Goal: Task Accomplishment & Management: Use online tool/utility

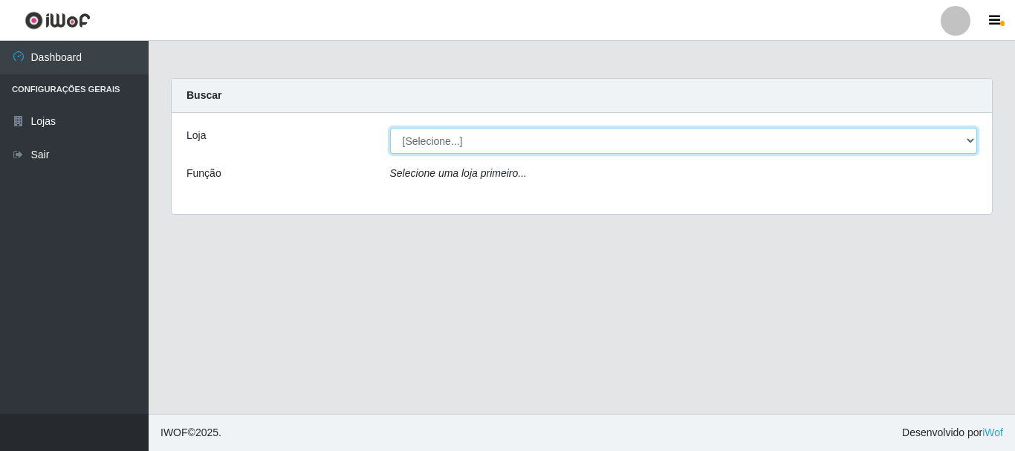
click at [965, 138] on select "[Selecione...] Casatudo BR" at bounding box center [684, 141] width 588 height 26
select select "197"
click at [390, 128] on select "[Selecione...] Casatudo BR" at bounding box center [684, 141] width 588 height 26
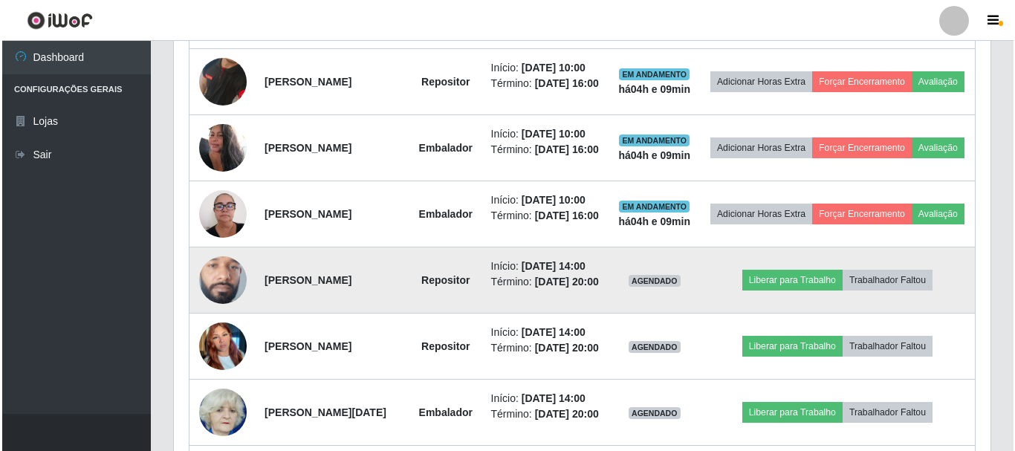
scroll to position [743, 0]
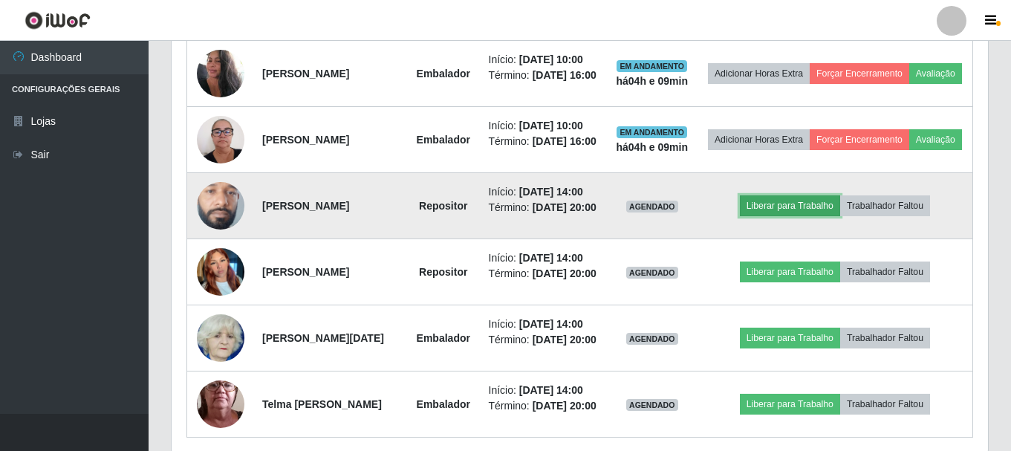
click at [776, 216] on button "Liberar para Trabalho" at bounding box center [790, 205] width 100 height 21
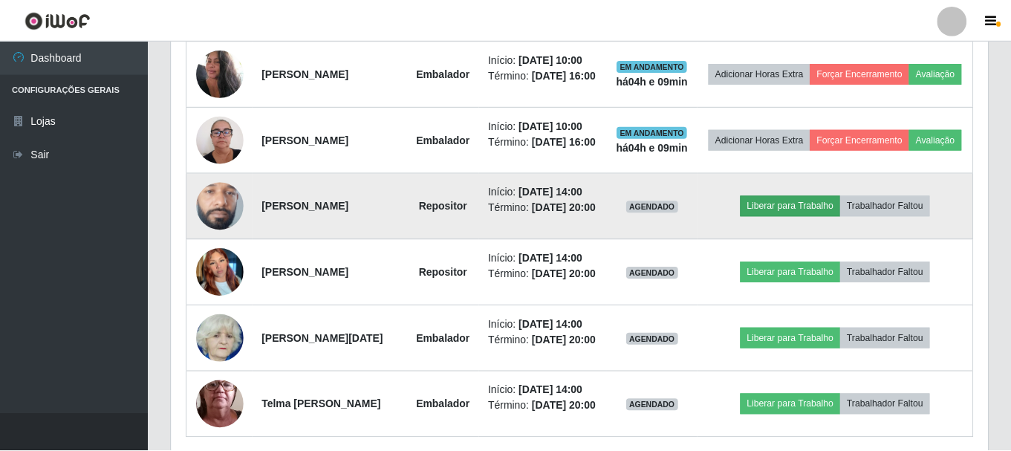
scroll to position [308, 809]
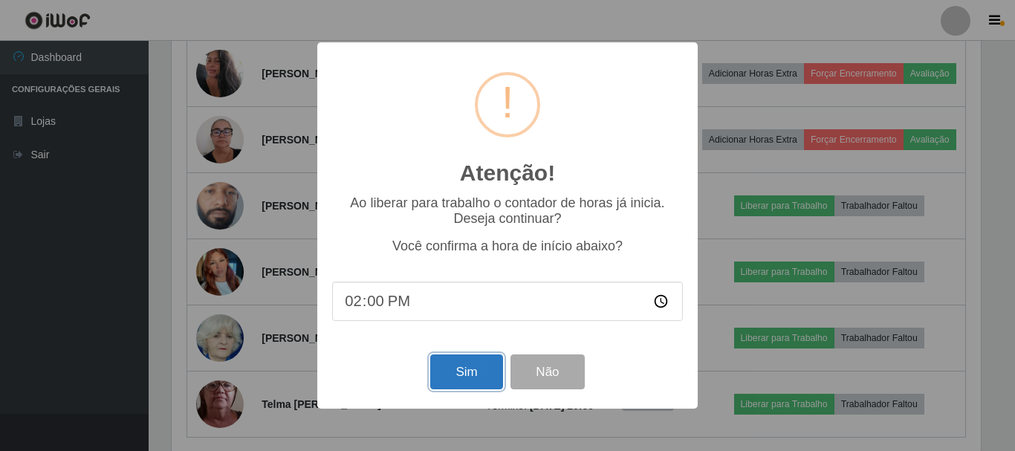
click at [479, 374] on button "Sim" at bounding box center [466, 371] width 72 height 35
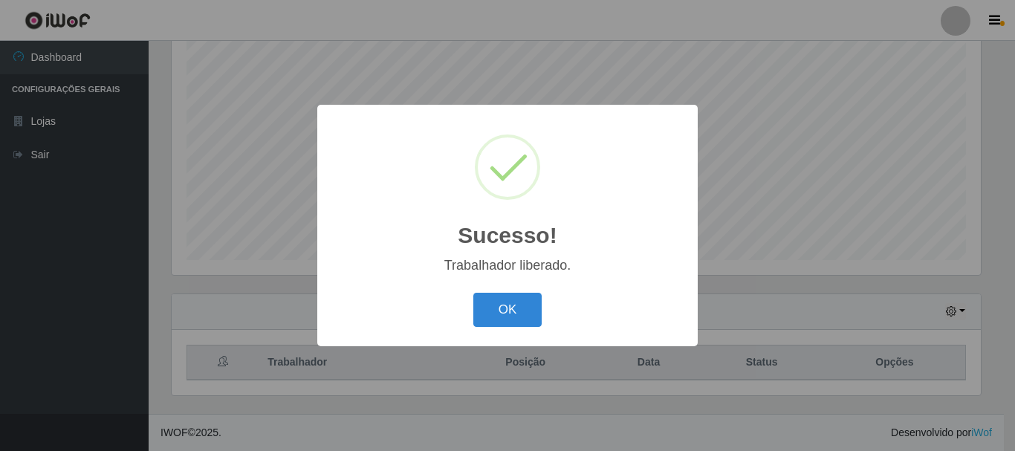
click at [773, 334] on div "Sucesso! × Trabalhador liberado. OK Cancel" at bounding box center [507, 225] width 1015 height 451
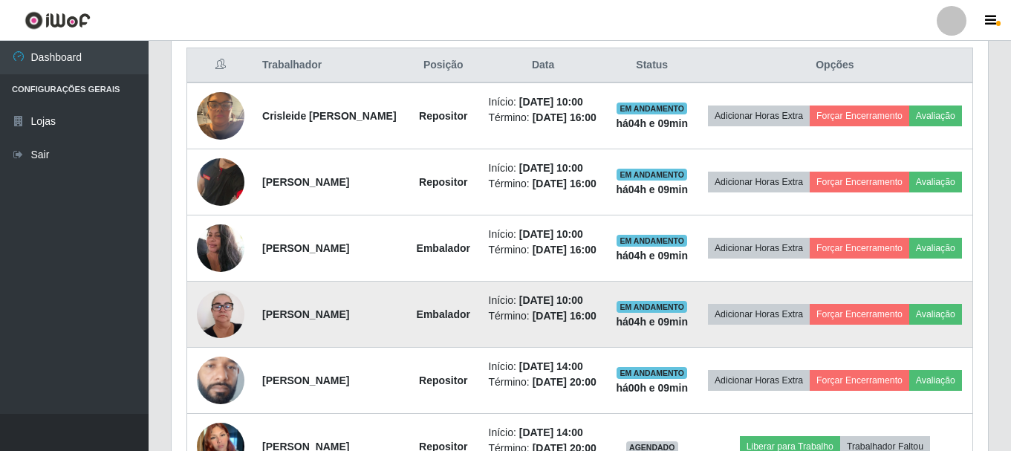
scroll to position [889, 0]
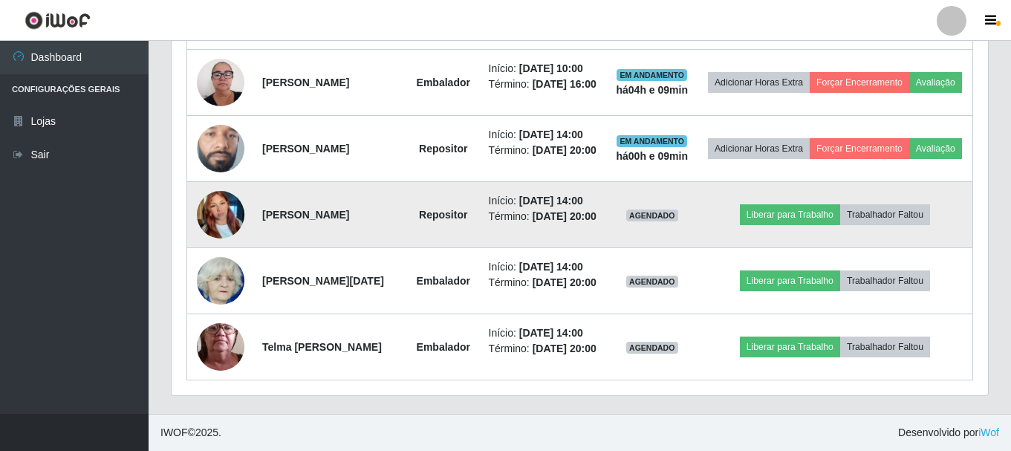
click at [788, 207] on td "Liberar para Trabalho Trabalhador Faltou" at bounding box center [836, 215] width 276 height 66
click at [774, 204] on button "Liberar para Trabalho" at bounding box center [790, 214] width 100 height 21
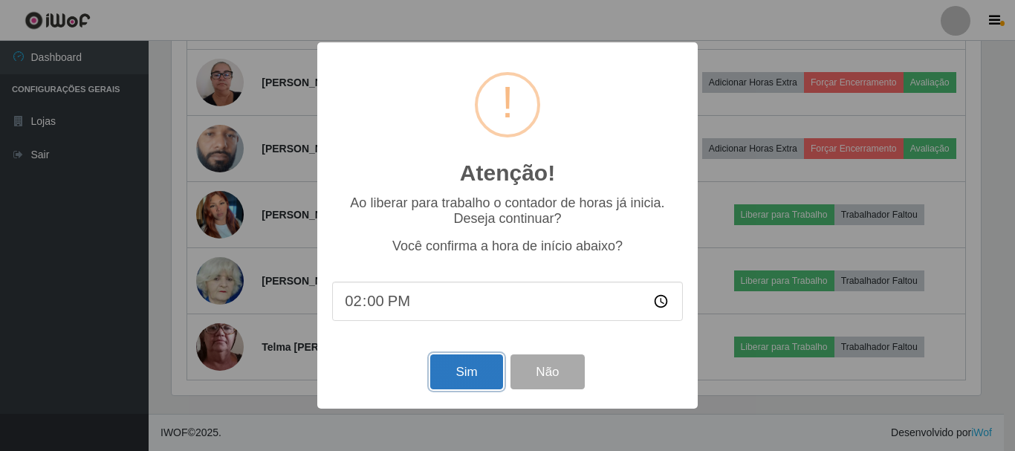
click at [468, 377] on button "Sim" at bounding box center [466, 371] width 72 height 35
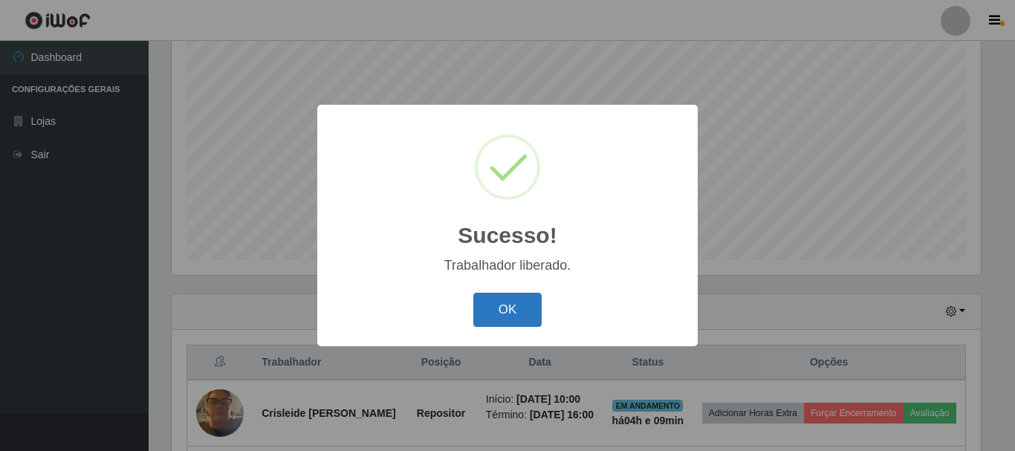
click at [503, 310] on button "OK" at bounding box center [507, 310] width 69 height 35
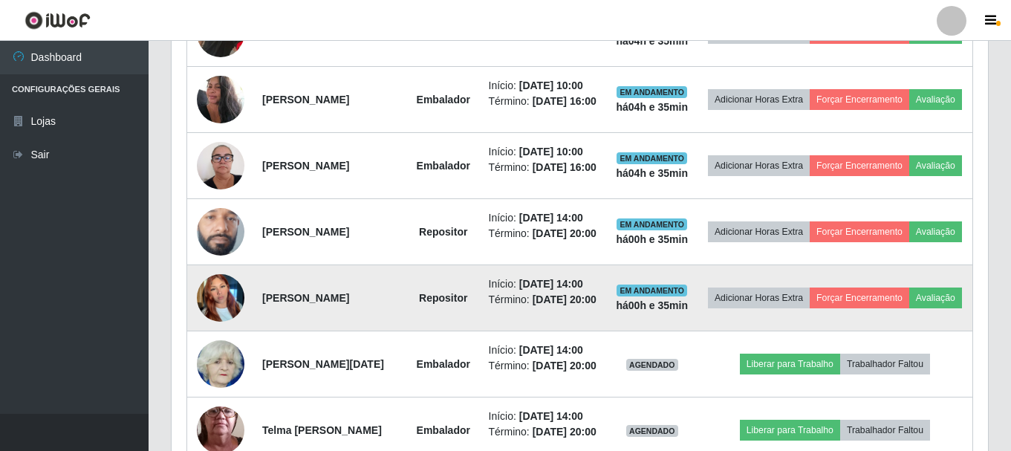
scroll to position [866, 0]
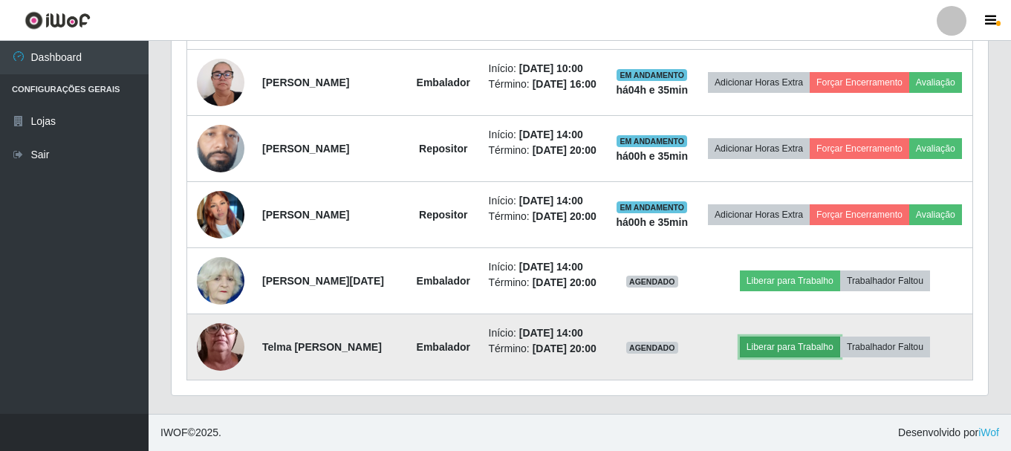
click at [772, 357] on button "Liberar para Trabalho" at bounding box center [790, 347] width 100 height 21
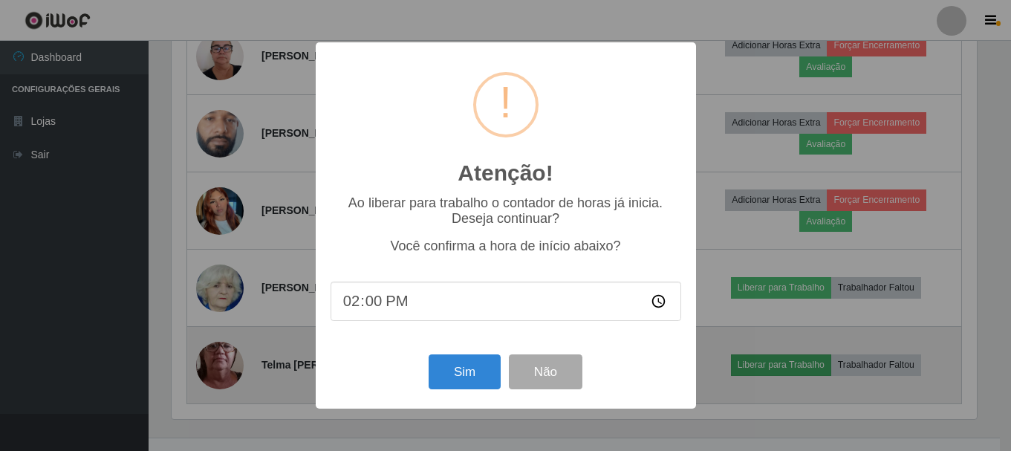
scroll to position [308, 809]
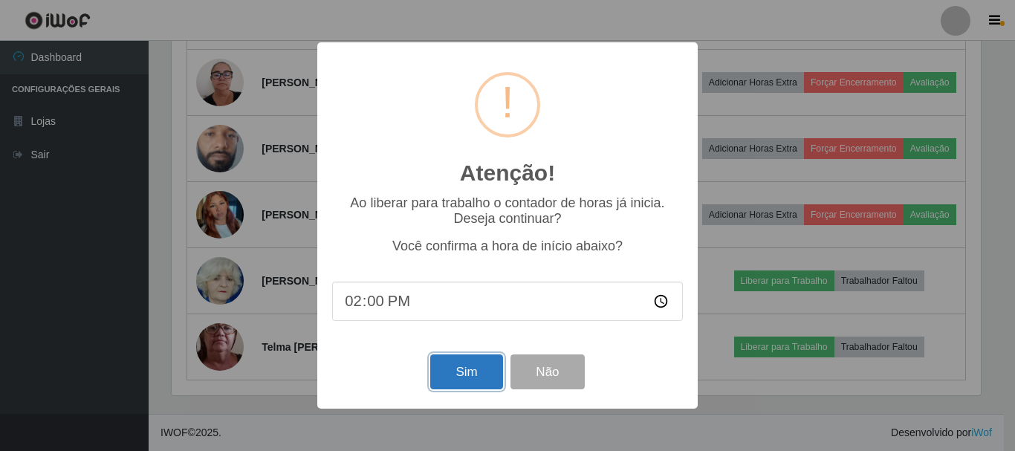
click at [479, 366] on button "Sim" at bounding box center [466, 371] width 72 height 35
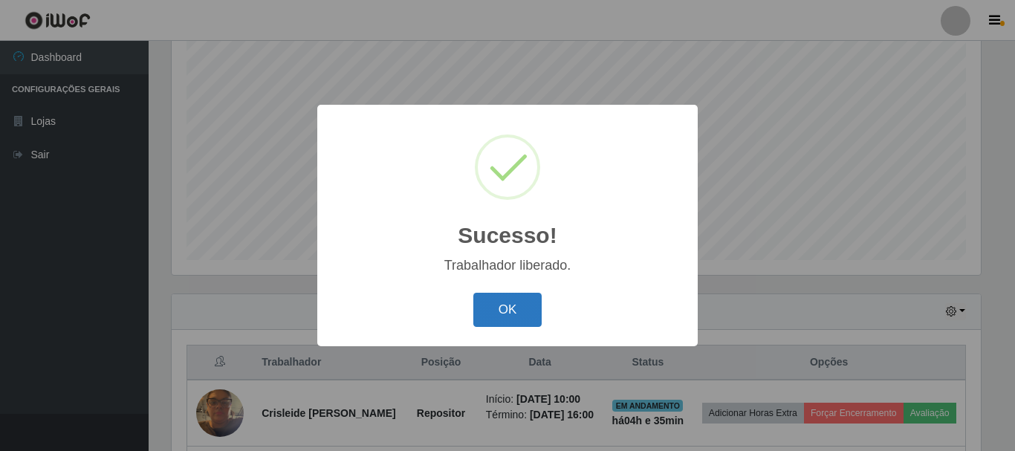
click at [505, 311] on button "OK" at bounding box center [507, 310] width 69 height 35
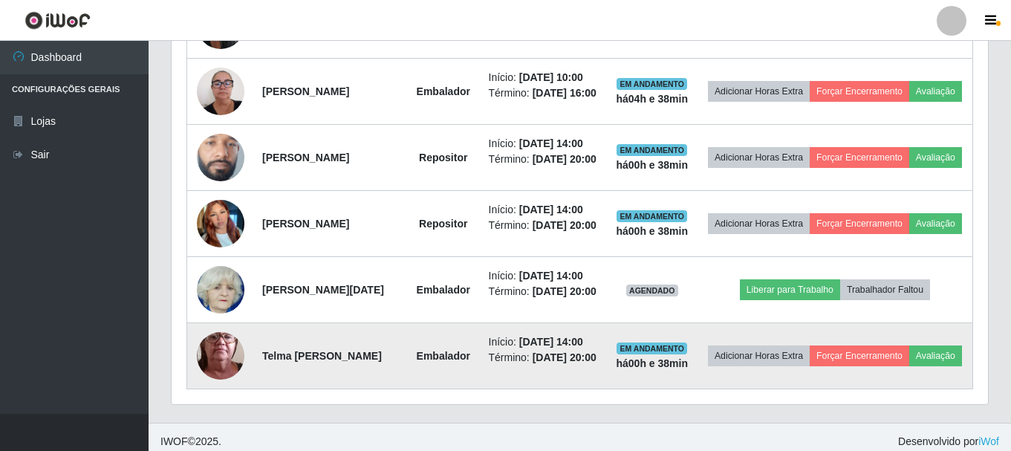
scroll to position [866, 0]
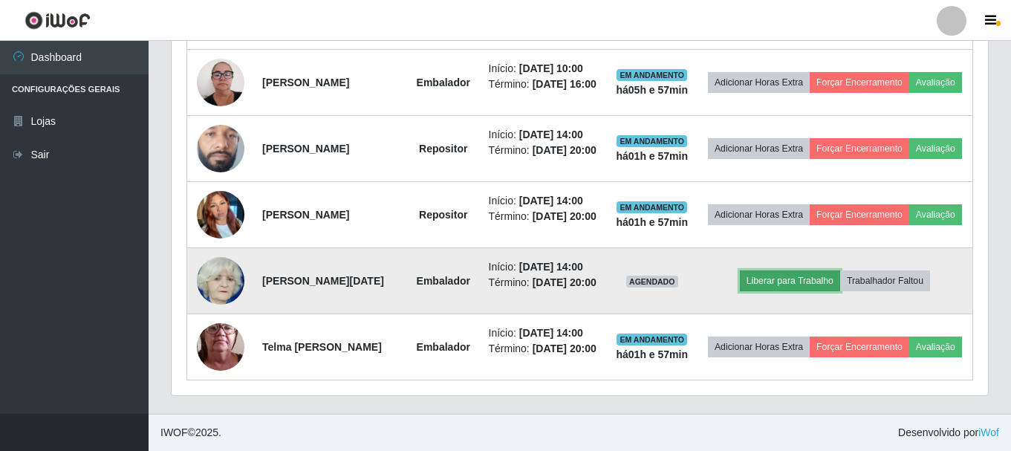
click at [785, 285] on button "Liberar para Trabalho" at bounding box center [790, 280] width 100 height 21
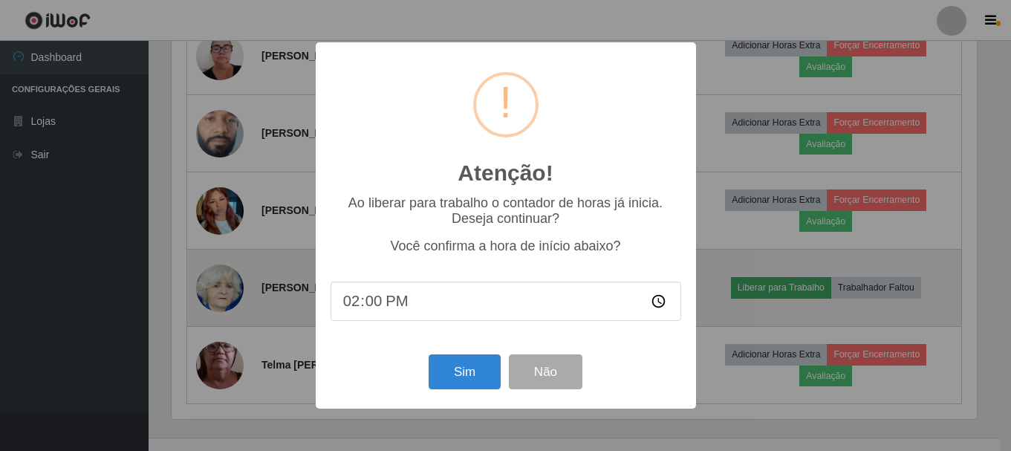
scroll to position [308, 809]
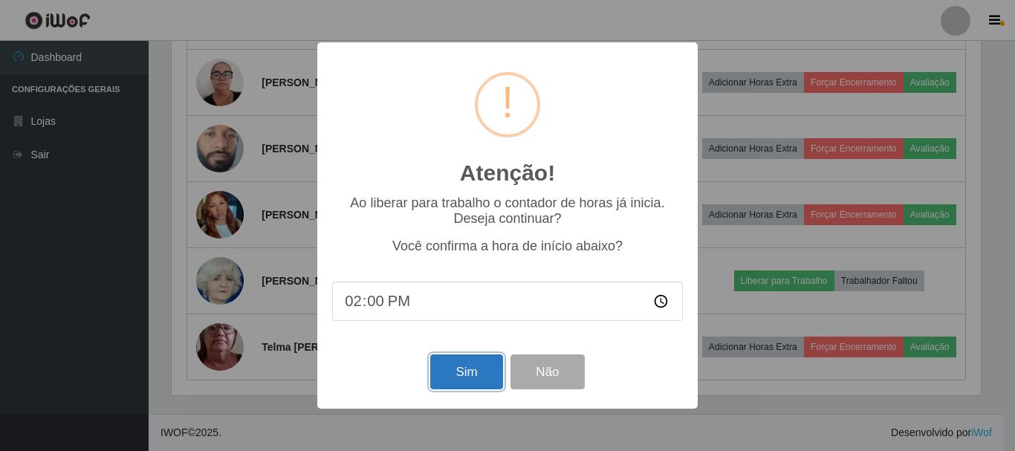
click at [470, 377] on button "Sim" at bounding box center [466, 371] width 72 height 35
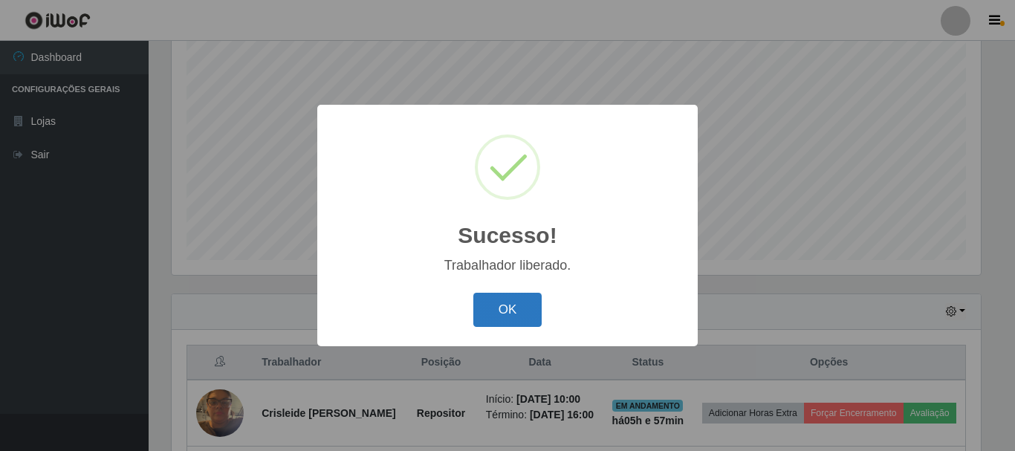
click at [507, 320] on button "OK" at bounding box center [507, 310] width 69 height 35
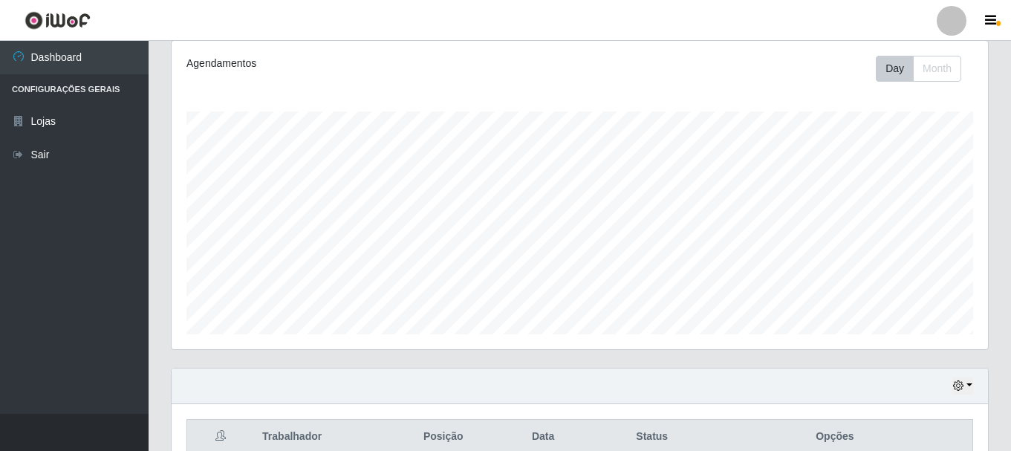
scroll to position [0, 0]
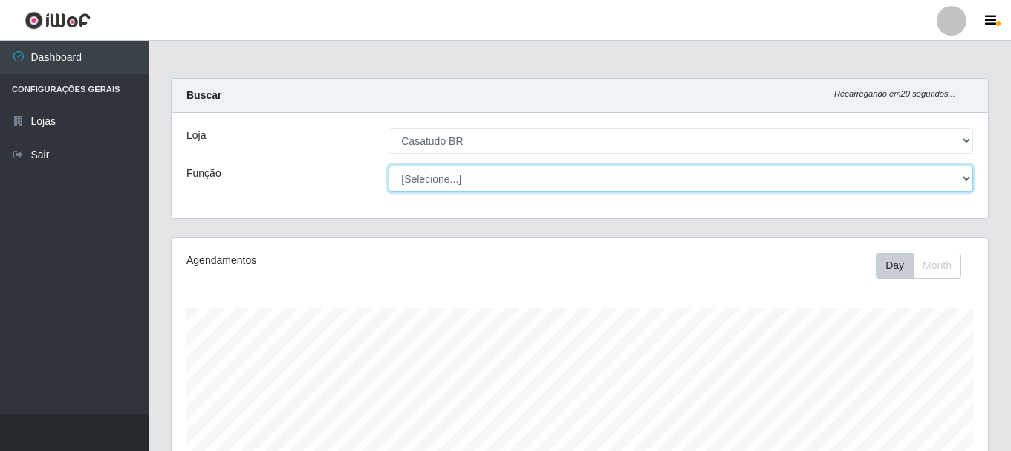
click at [964, 175] on select "[Selecione...] Auxiliar de Estoque Auxiliar de Estoque + Auxiliar de Estoque ++…" at bounding box center [681, 179] width 585 height 26
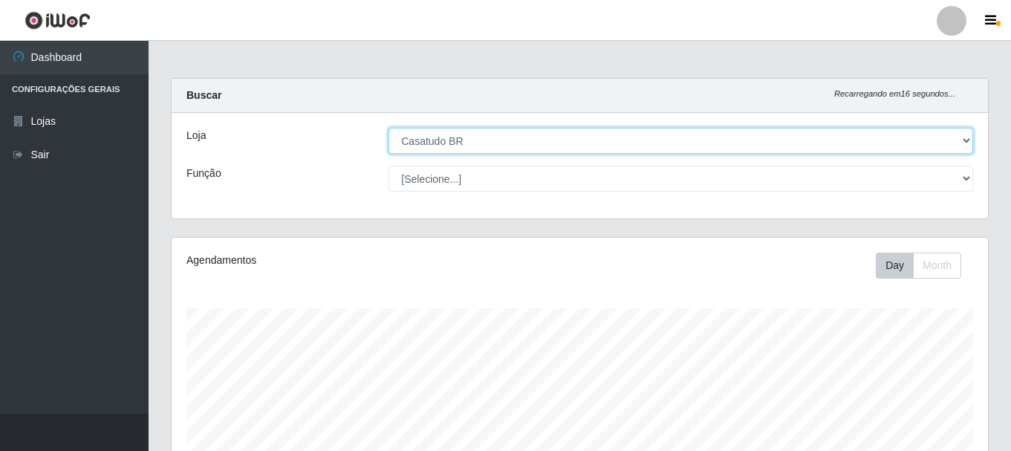
click at [967, 140] on select "[Selecione...] Casatudo BR" at bounding box center [681, 141] width 585 height 26
click at [389, 128] on select "[Selecione...] Casatudo BR" at bounding box center [681, 141] width 585 height 26
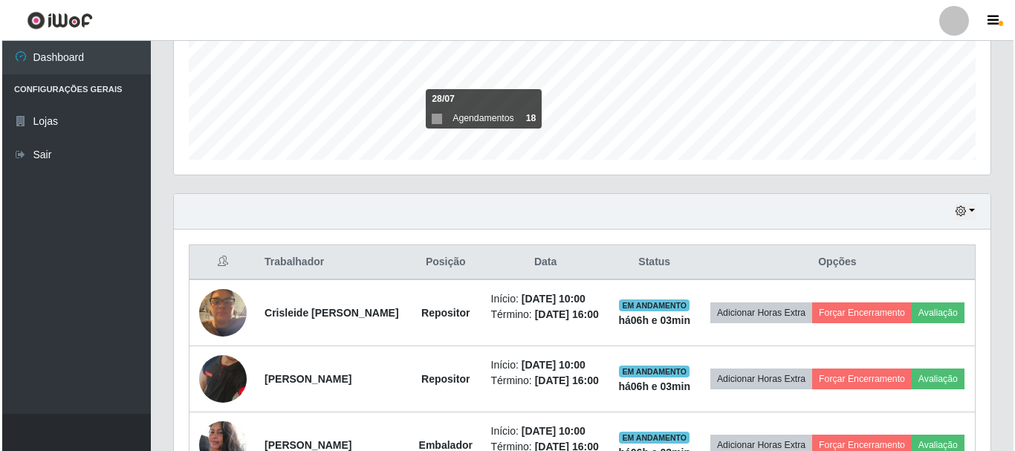
scroll to position [520, 0]
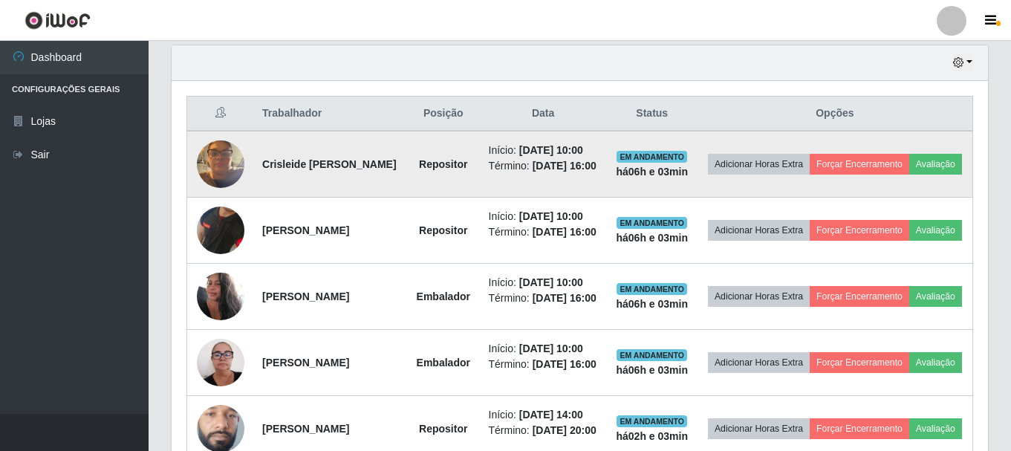
click at [223, 160] on img at bounding box center [221, 163] width 48 height 63
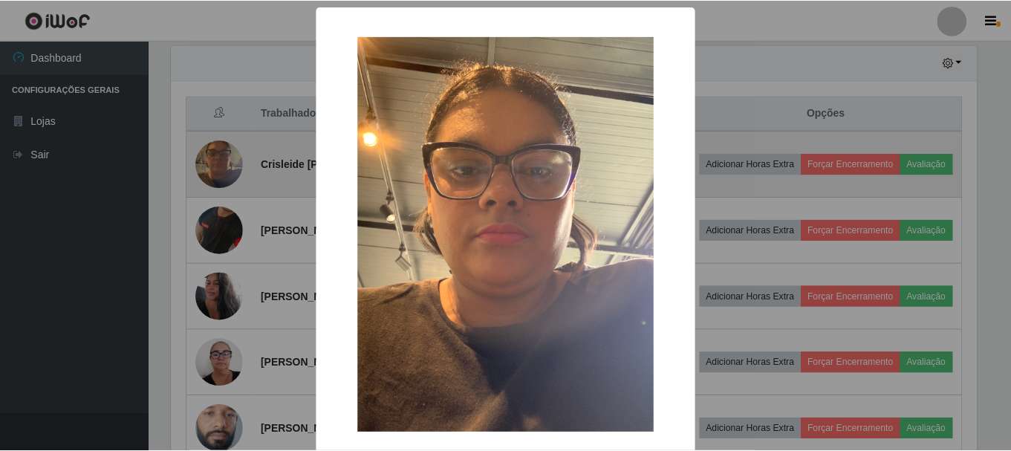
scroll to position [308, 809]
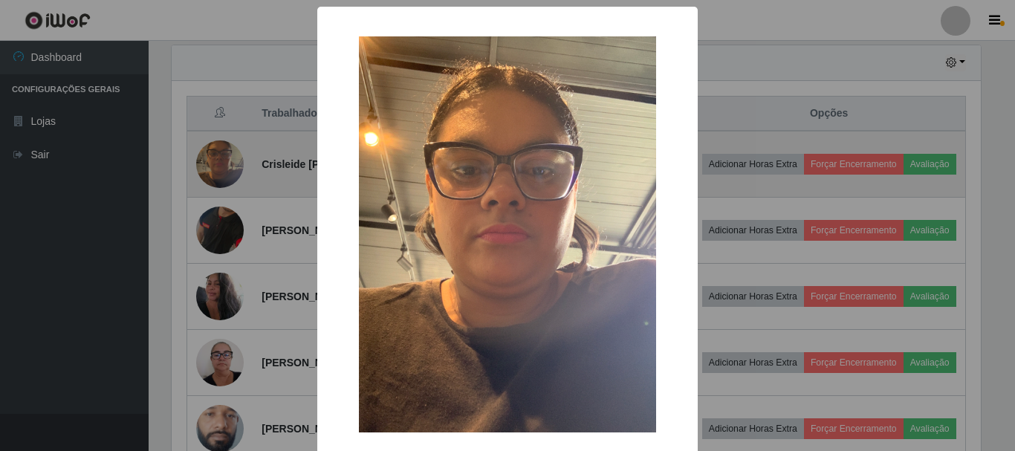
click at [223, 160] on div "× OK Cancel" at bounding box center [507, 225] width 1015 height 451
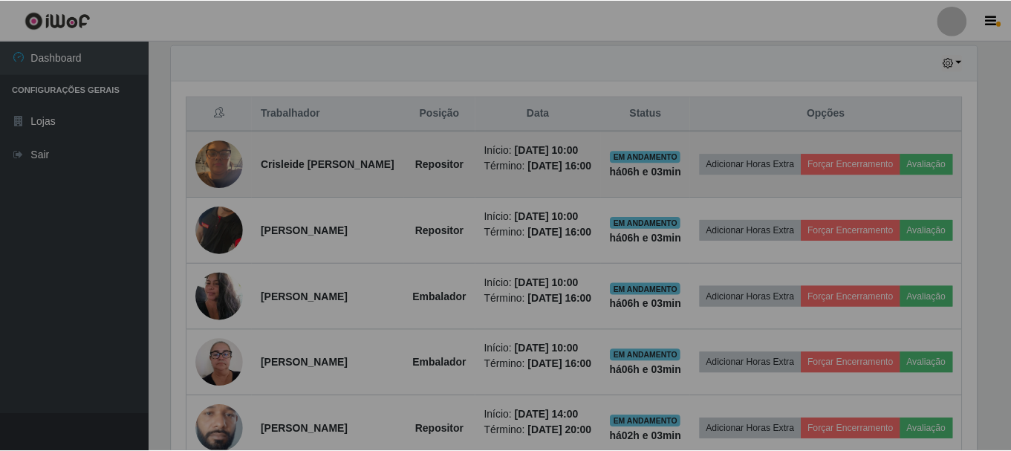
scroll to position [308, 817]
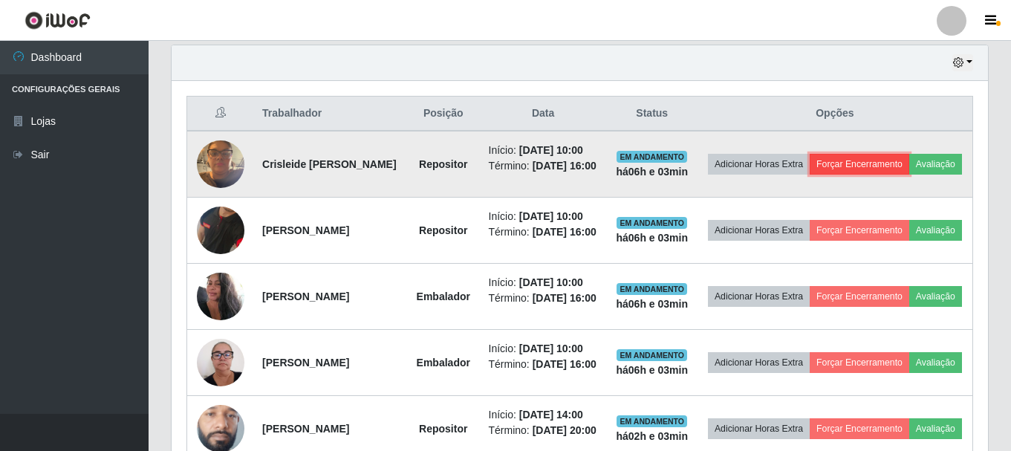
click at [892, 155] on button "Forçar Encerramento" at bounding box center [860, 164] width 100 height 21
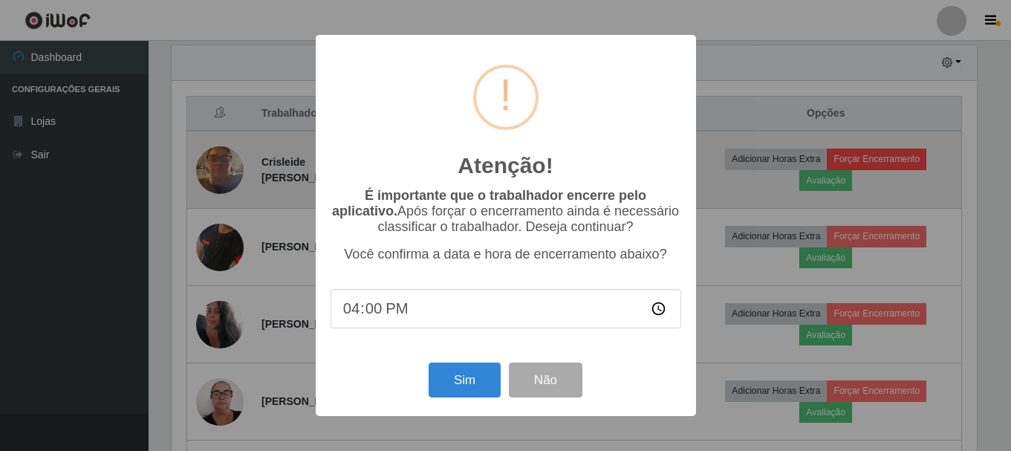
scroll to position [308, 809]
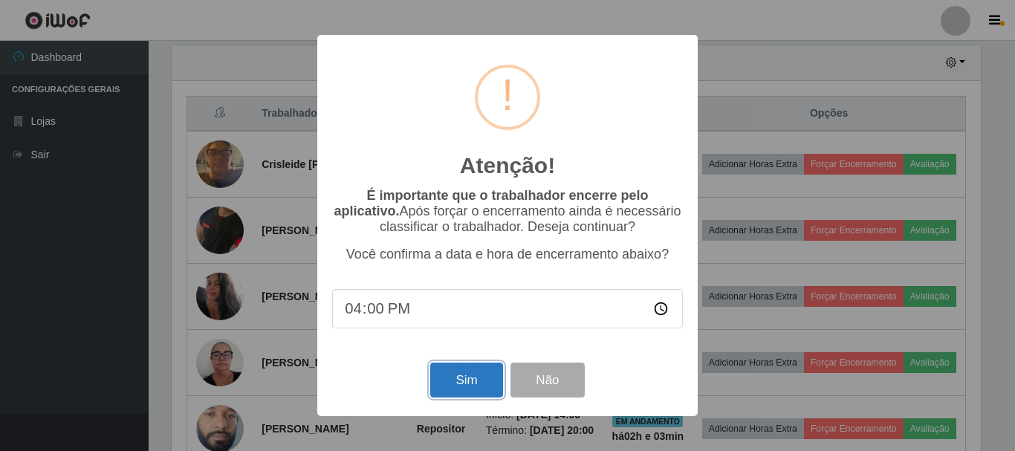
click at [470, 382] on button "Sim" at bounding box center [466, 380] width 72 height 35
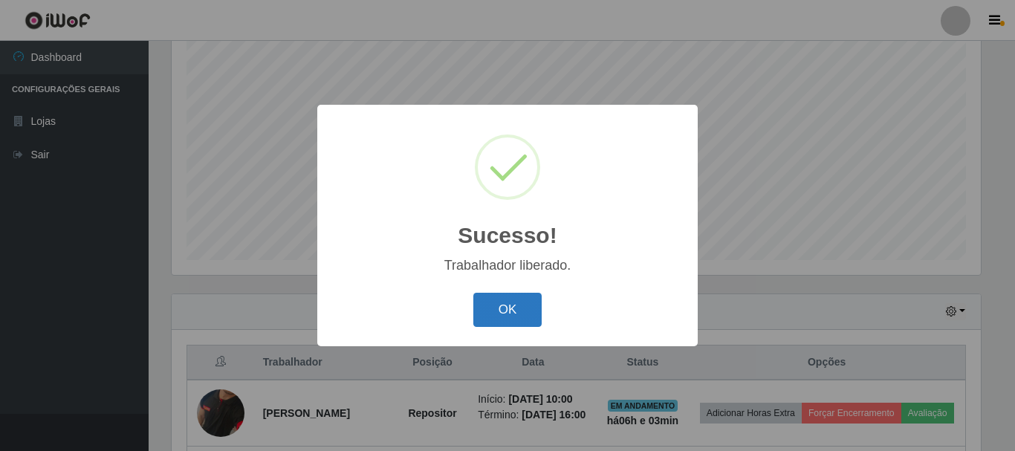
click at [488, 299] on button "OK" at bounding box center [507, 310] width 69 height 35
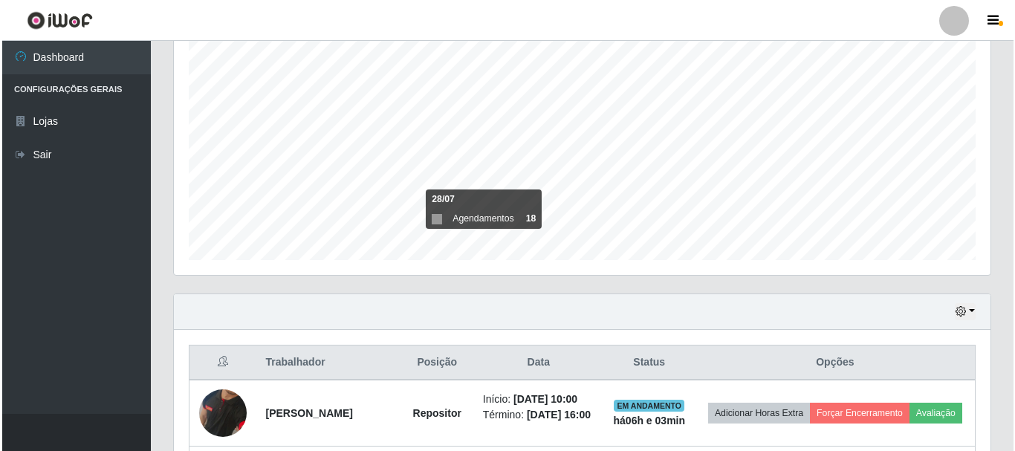
scroll to position [494, 0]
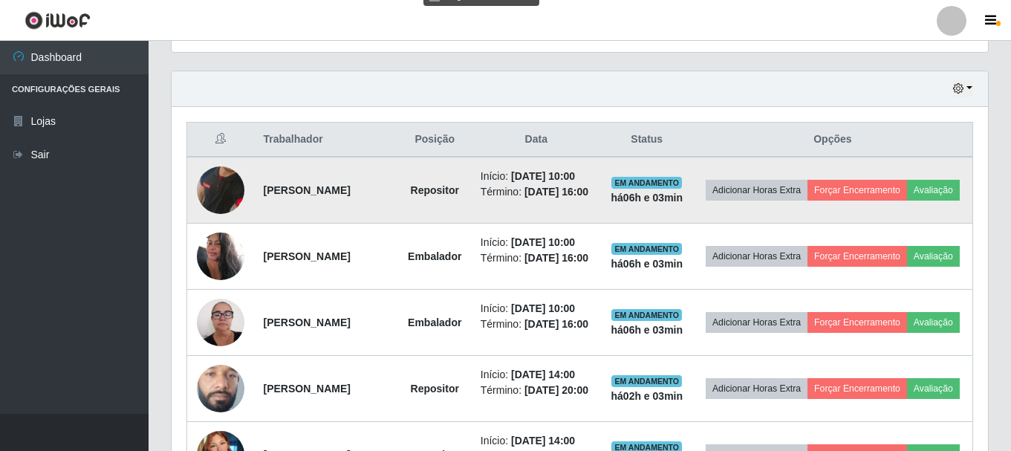
click at [234, 198] on img at bounding box center [221, 190] width 48 height 97
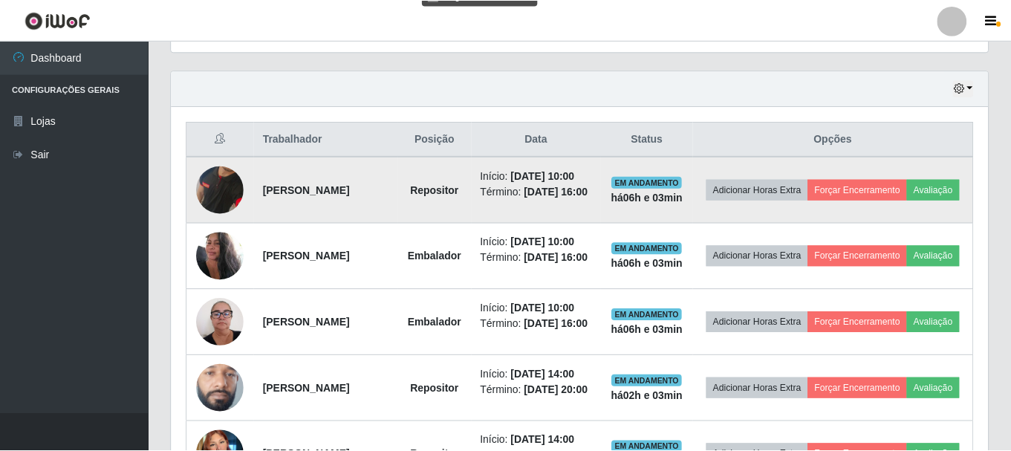
scroll to position [308, 809]
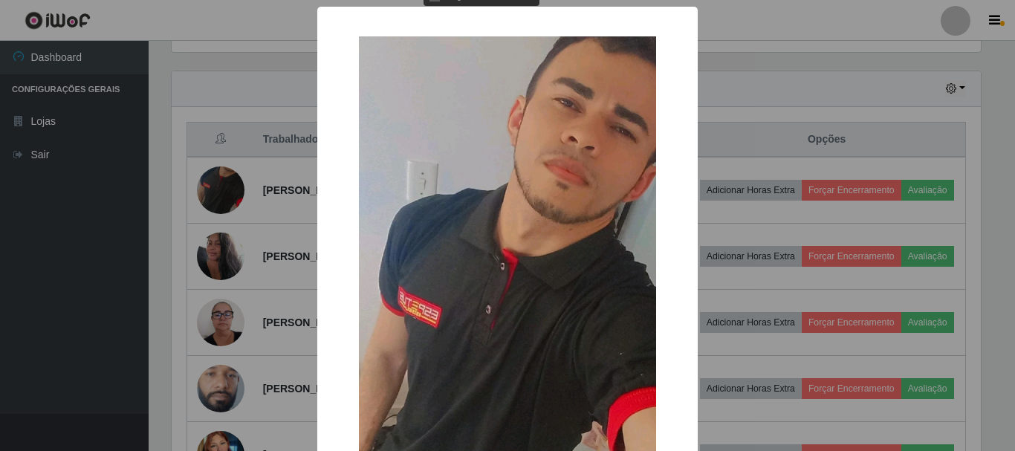
click at [231, 198] on div "× OK Cancel" at bounding box center [507, 225] width 1015 height 451
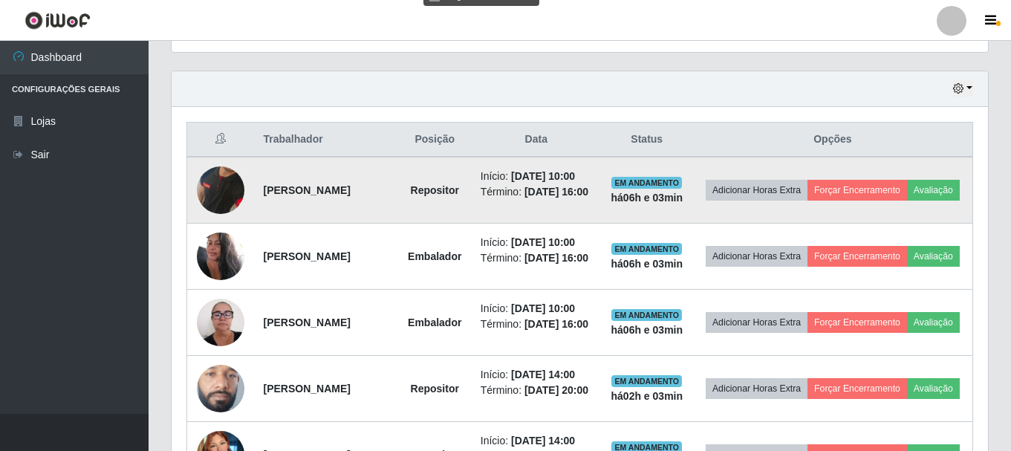
scroll to position [308, 817]
click at [876, 186] on button "Forçar Encerramento" at bounding box center [858, 190] width 100 height 21
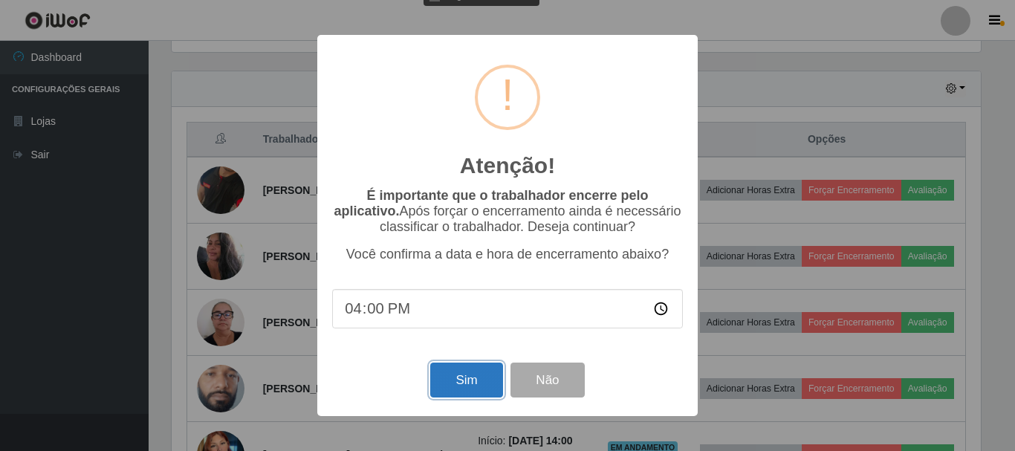
click at [476, 386] on button "Sim" at bounding box center [466, 380] width 72 height 35
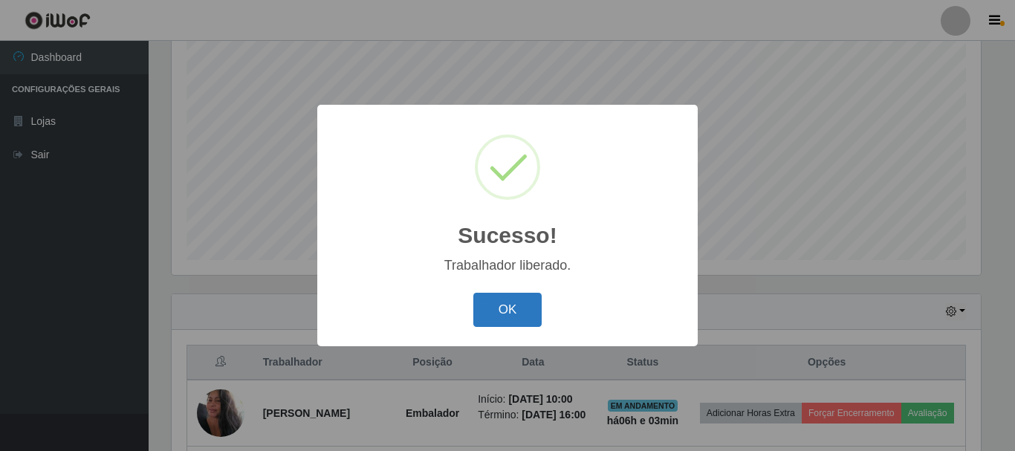
click at [497, 313] on button "OK" at bounding box center [507, 310] width 69 height 35
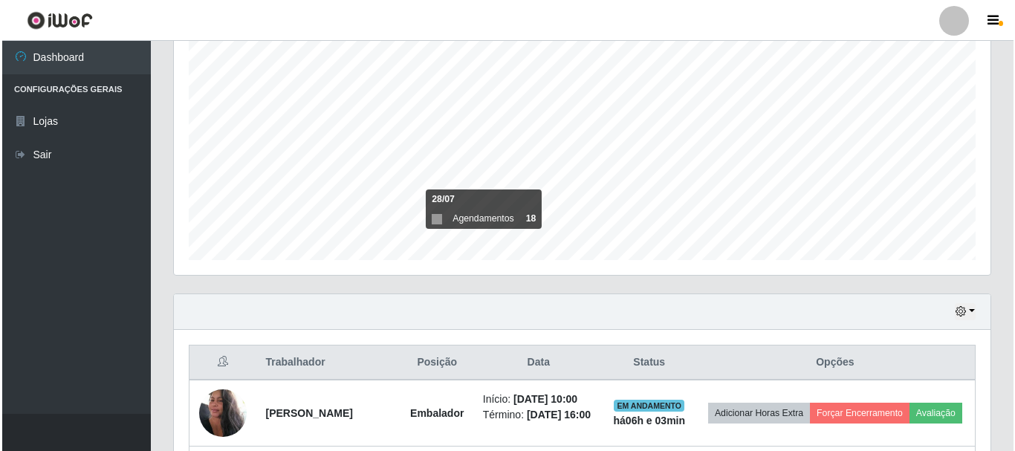
scroll to position [494, 0]
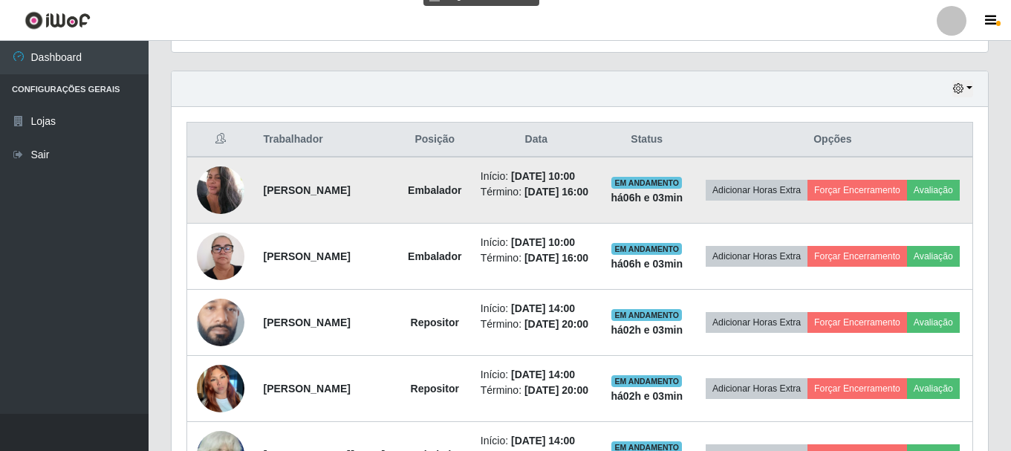
click at [222, 196] on img at bounding box center [221, 190] width 48 height 63
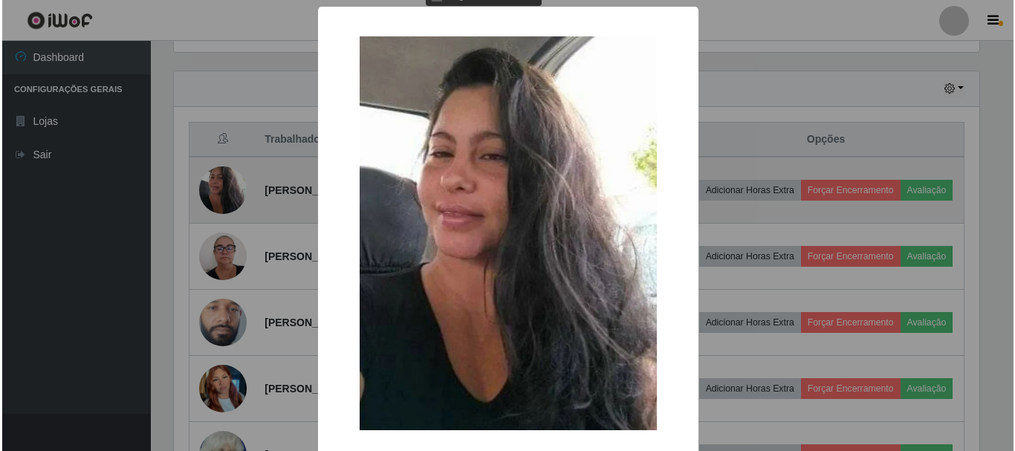
scroll to position [0, 0]
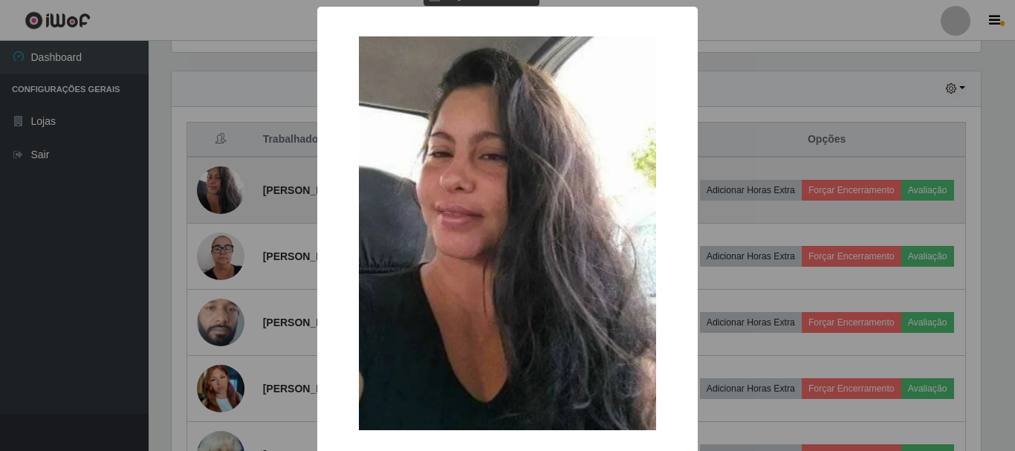
click at [222, 196] on div "× OK Cancel" at bounding box center [507, 225] width 1015 height 451
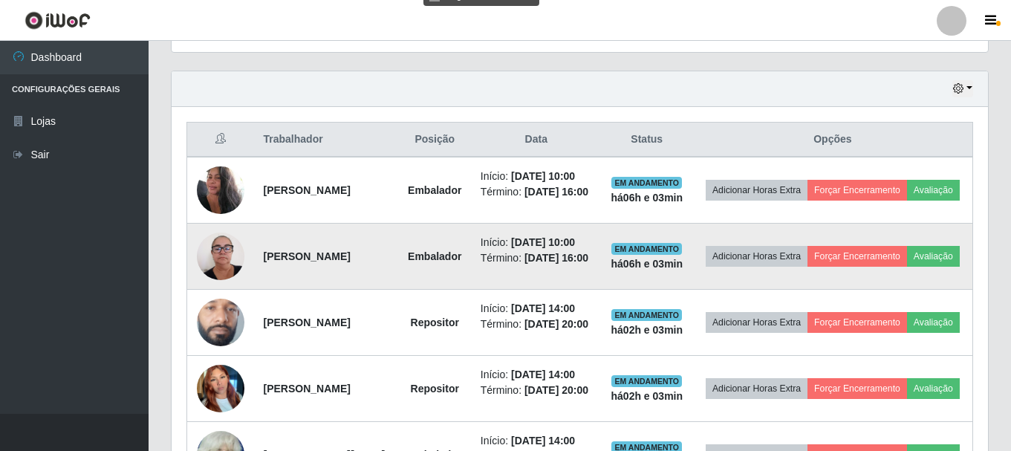
click at [214, 268] on img at bounding box center [221, 255] width 48 height 63
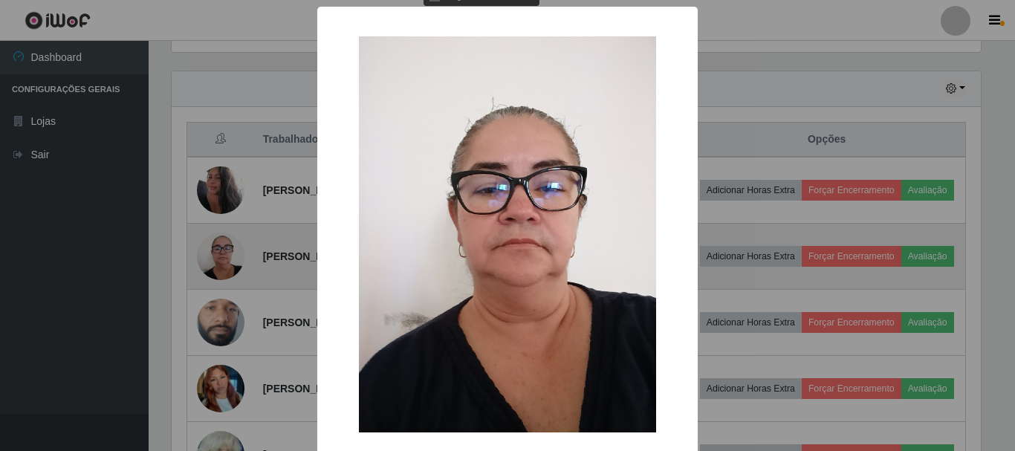
click at [214, 268] on div "× OK Cancel" at bounding box center [507, 225] width 1015 height 451
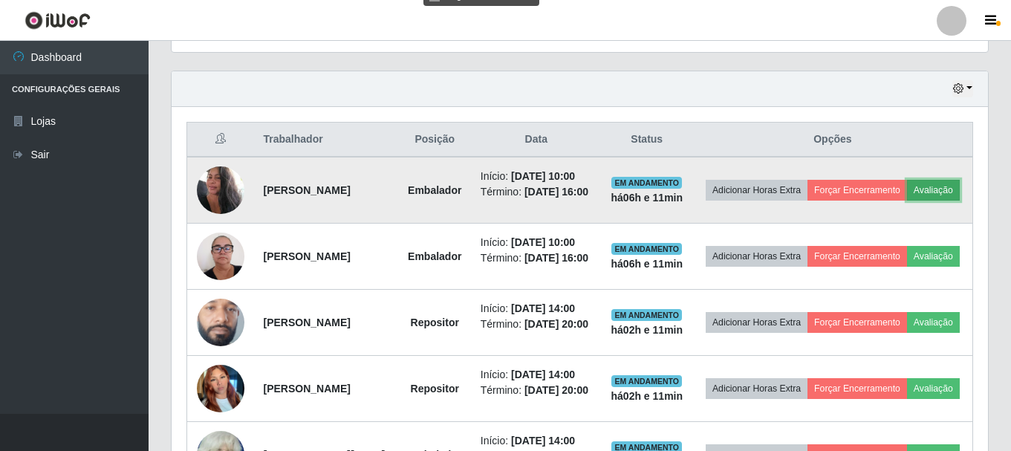
click at [907, 201] on button "Avaliação" at bounding box center [933, 190] width 53 height 21
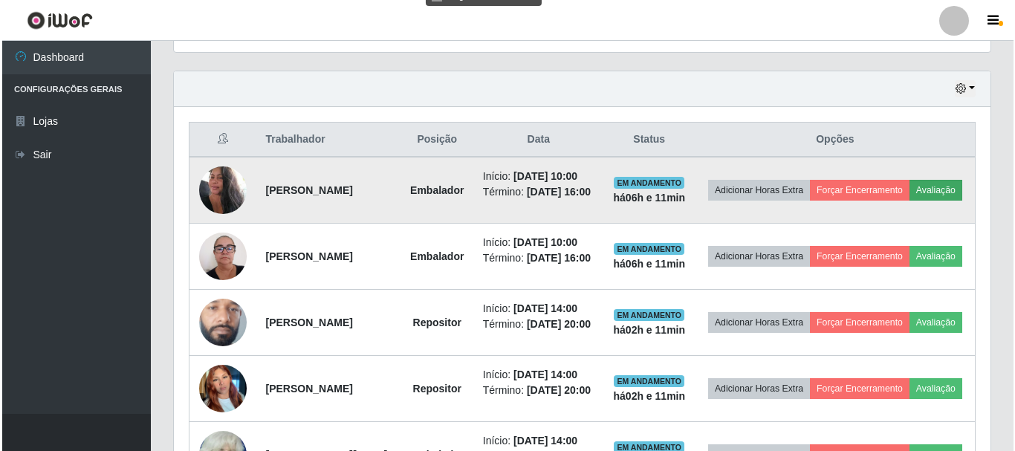
scroll to position [308, 809]
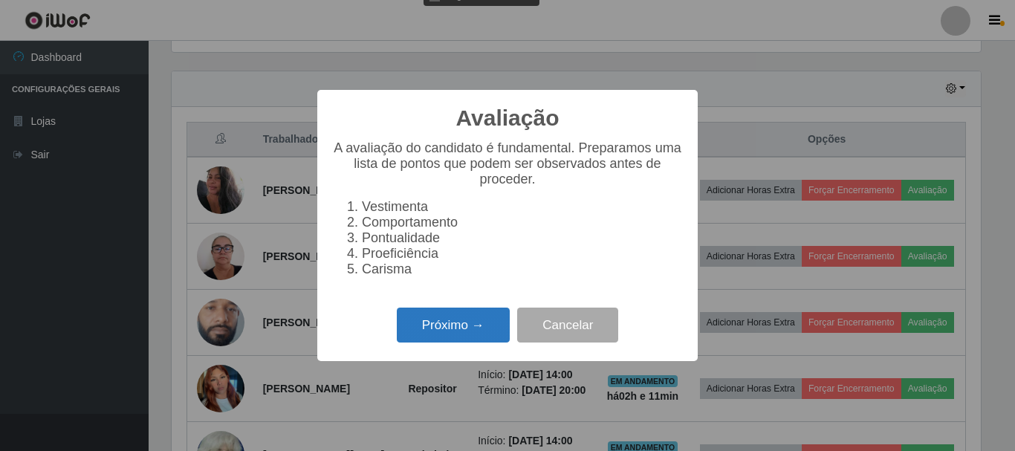
click at [455, 339] on button "Próximo →" at bounding box center [453, 325] width 113 height 35
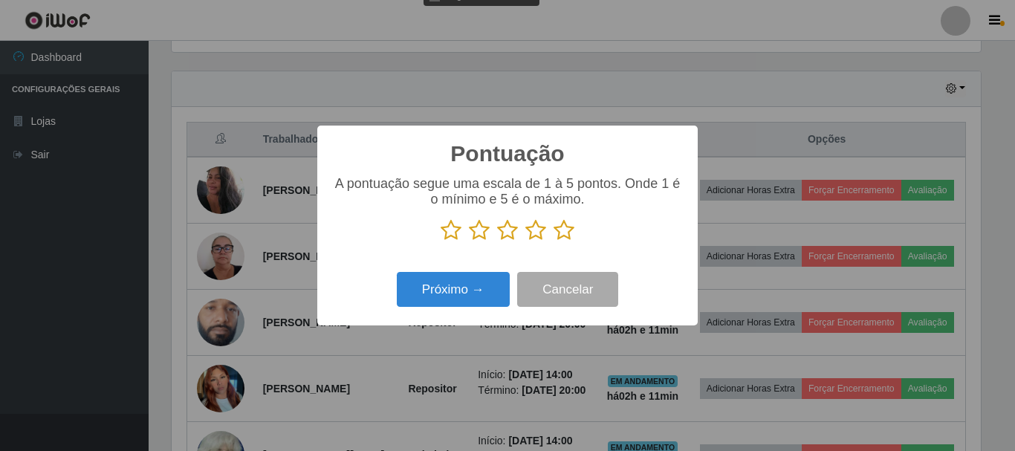
scroll to position [742730, 742229]
click at [562, 230] on icon at bounding box center [564, 230] width 21 height 22
click at [554, 241] on input "radio" at bounding box center [554, 241] width 0 height 0
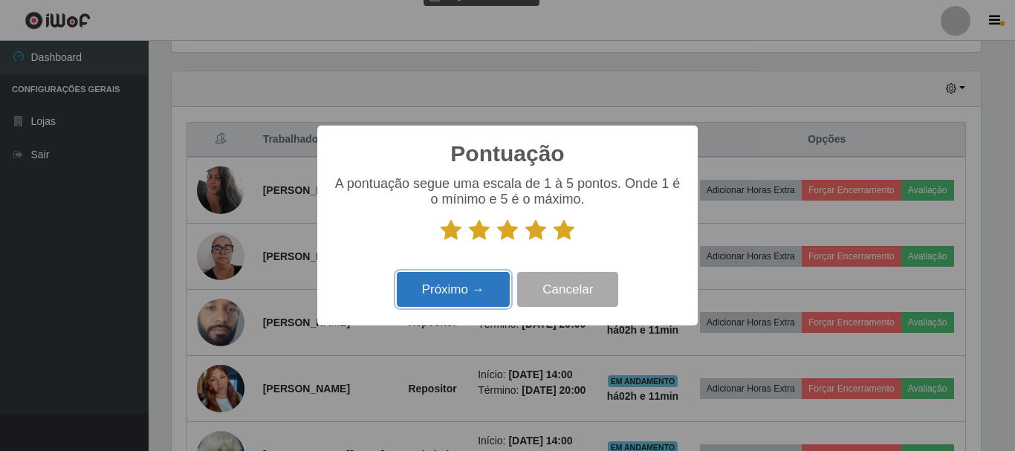
click at [432, 287] on button "Próximo →" at bounding box center [453, 289] width 113 height 35
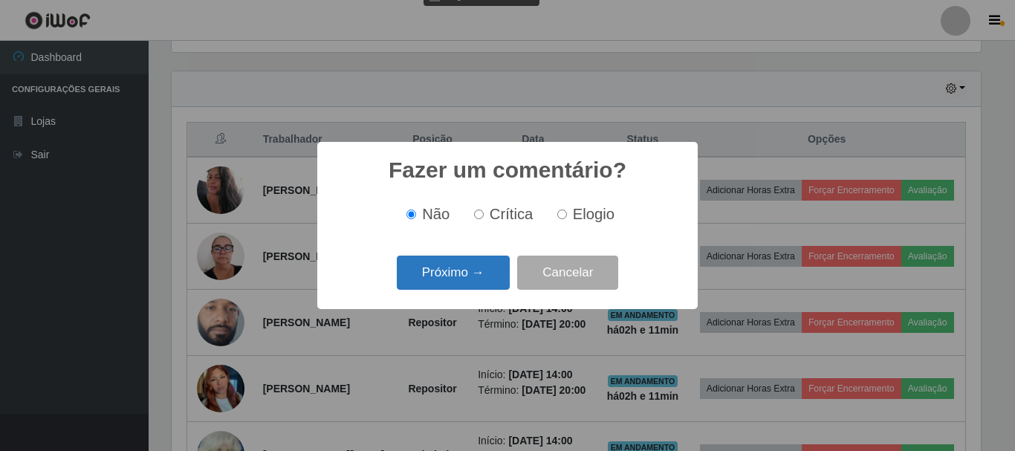
click at [455, 277] on button "Próximo →" at bounding box center [453, 273] width 113 height 35
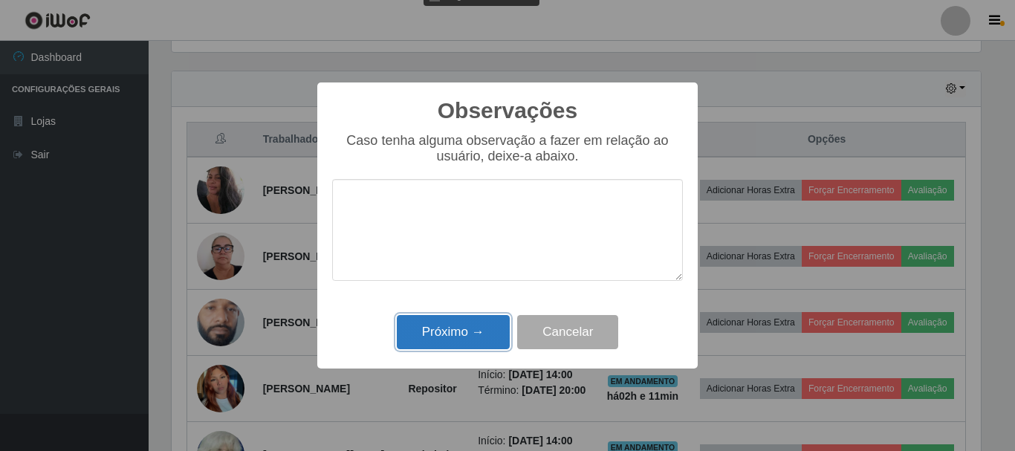
click at [457, 329] on button "Próximo →" at bounding box center [453, 332] width 113 height 35
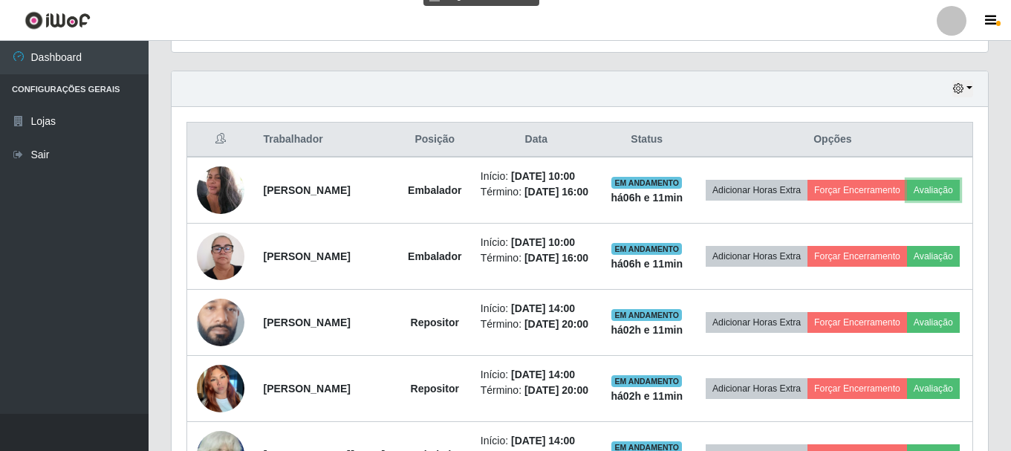
scroll to position [308, 817]
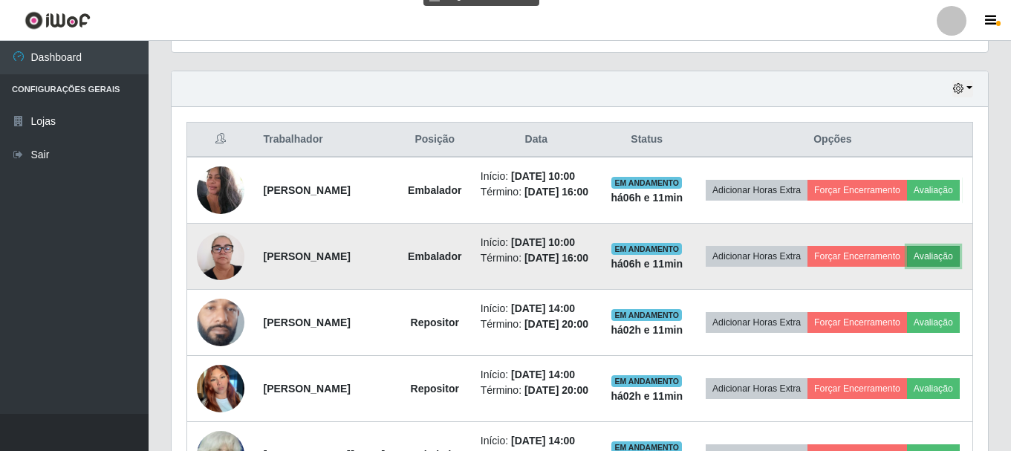
click at [907, 267] on button "Avaliação" at bounding box center [933, 256] width 53 height 21
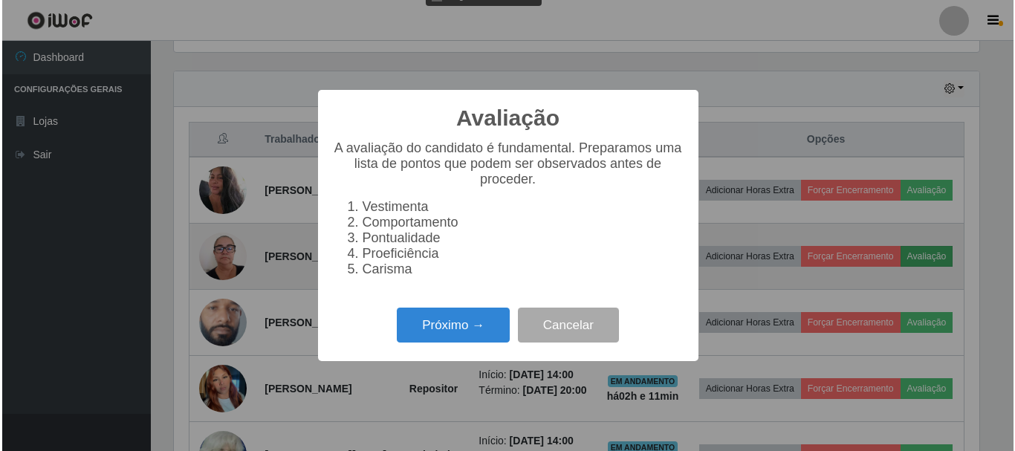
scroll to position [308, 809]
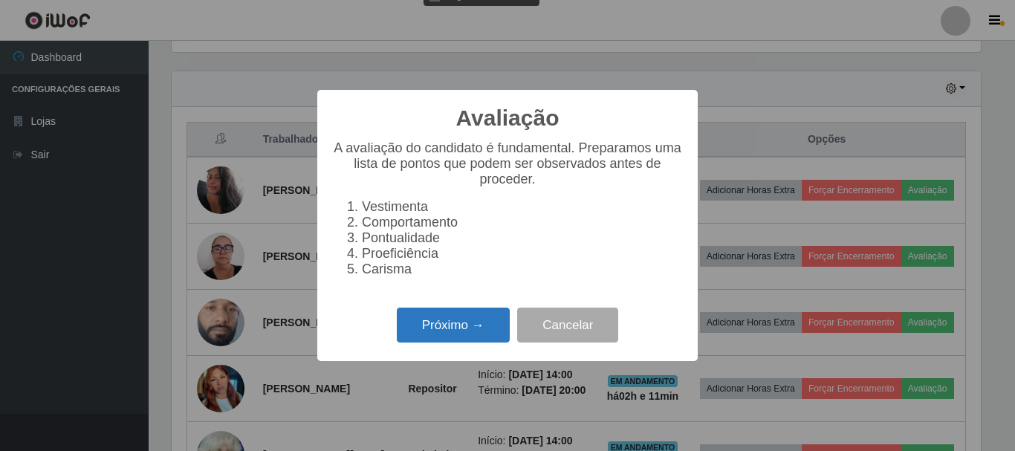
click at [482, 328] on button "Próximo →" at bounding box center [453, 325] width 113 height 35
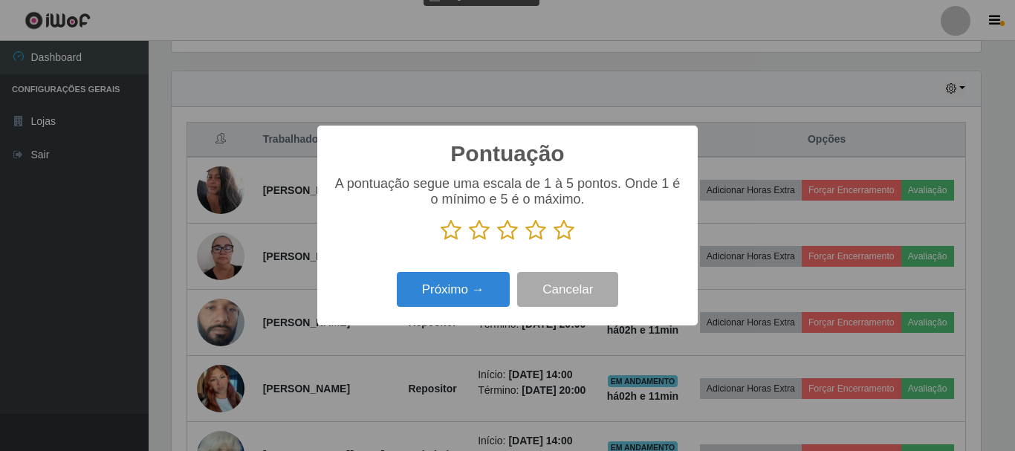
scroll to position [742730, 742229]
drag, startPoint x: 566, startPoint y: 230, endPoint x: 525, endPoint y: 247, distance: 45.3
click at [560, 233] on icon at bounding box center [564, 230] width 21 height 22
click at [554, 241] on input "radio" at bounding box center [554, 241] width 0 height 0
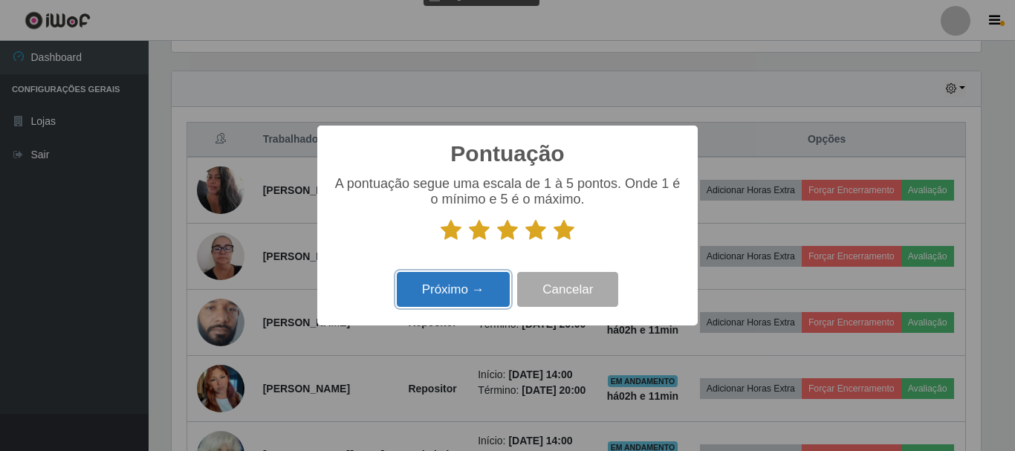
click at [456, 282] on button "Próximo →" at bounding box center [453, 289] width 113 height 35
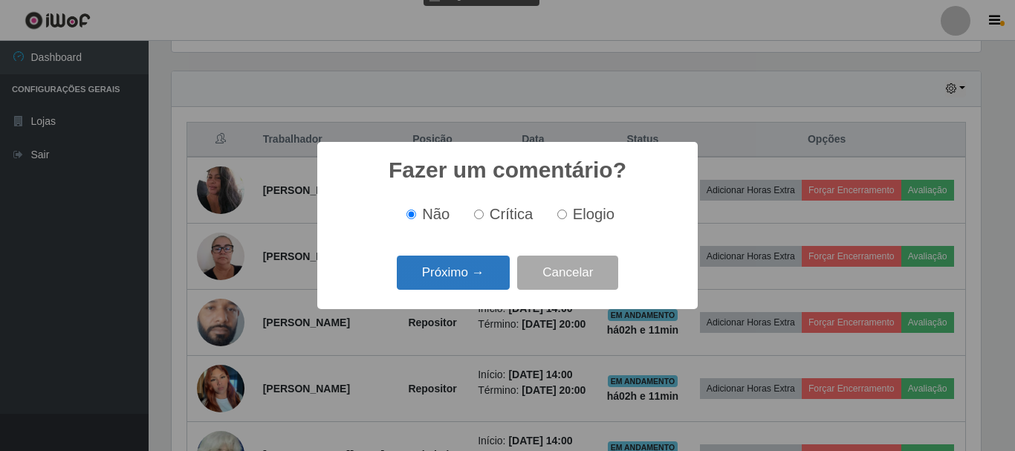
click at [461, 279] on button "Próximo →" at bounding box center [453, 273] width 113 height 35
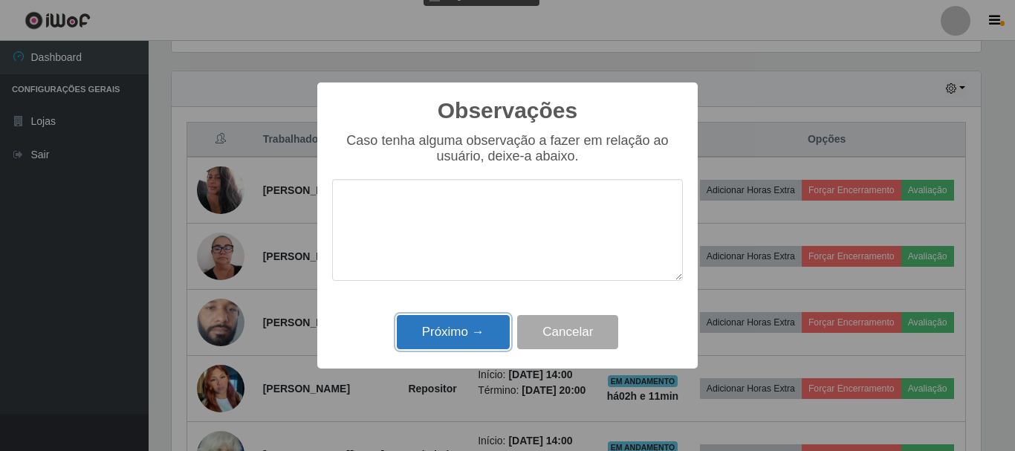
click at [489, 326] on button "Próximo →" at bounding box center [453, 332] width 113 height 35
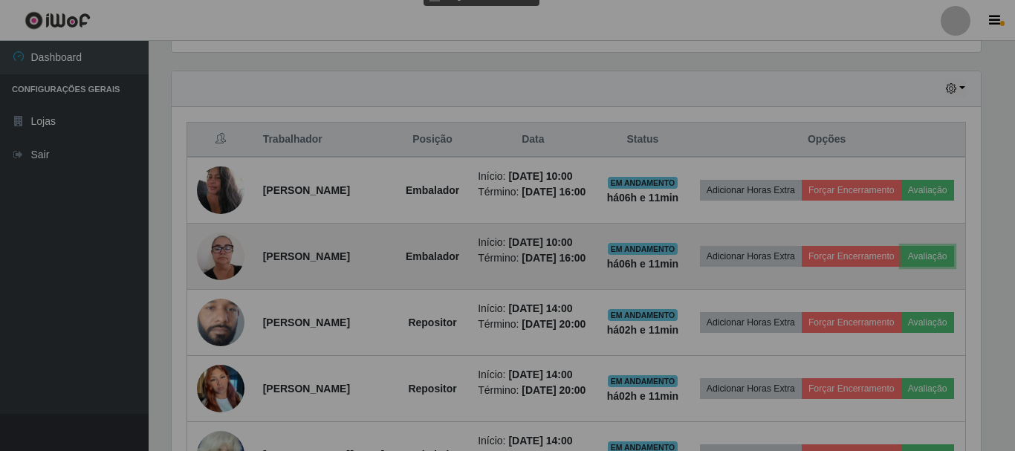
scroll to position [308, 817]
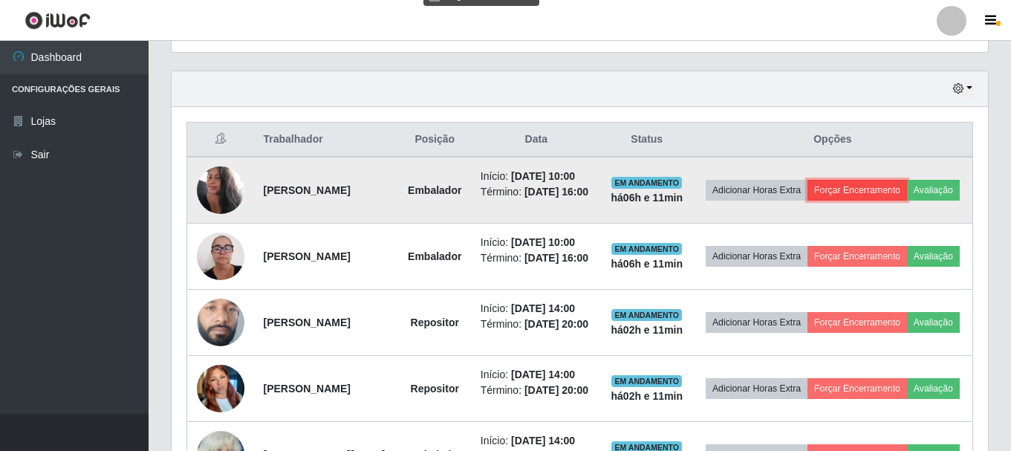
click at [894, 185] on button "Forçar Encerramento" at bounding box center [858, 190] width 100 height 21
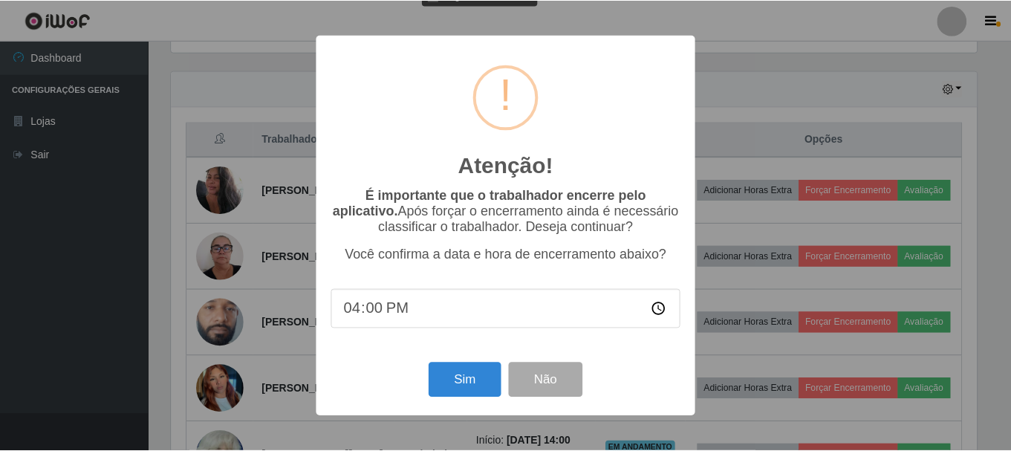
scroll to position [308, 809]
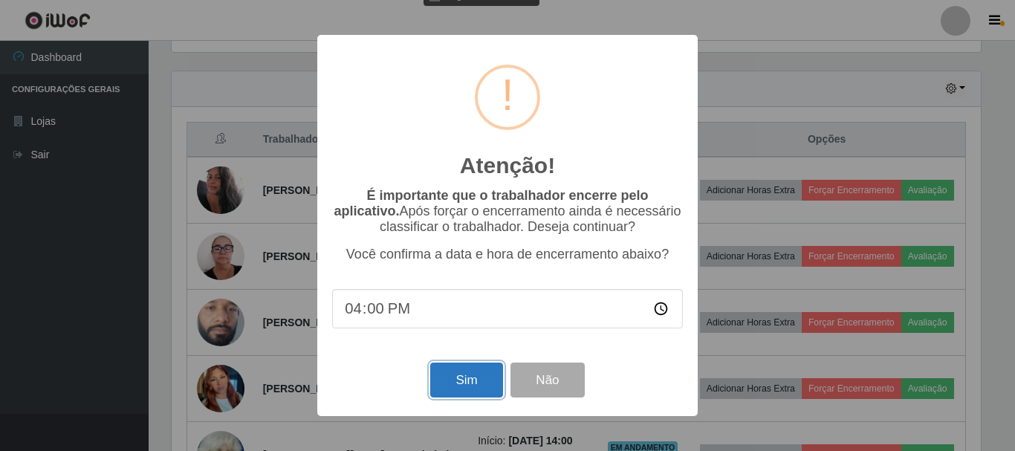
click at [486, 377] on button "Sim" at bounding box center [466, 380] width 72 height 35
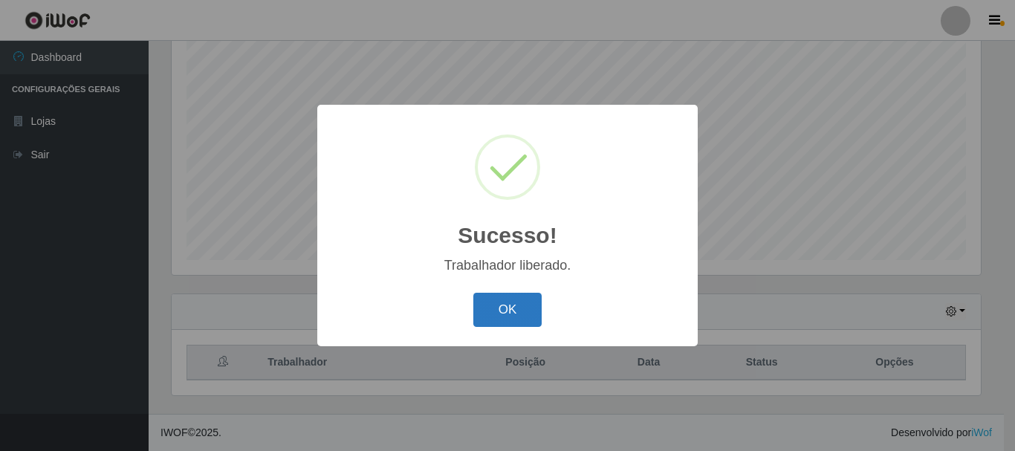
click at [496, 307] on button "OK" at bounding box center [507, 310] width 69 height 35
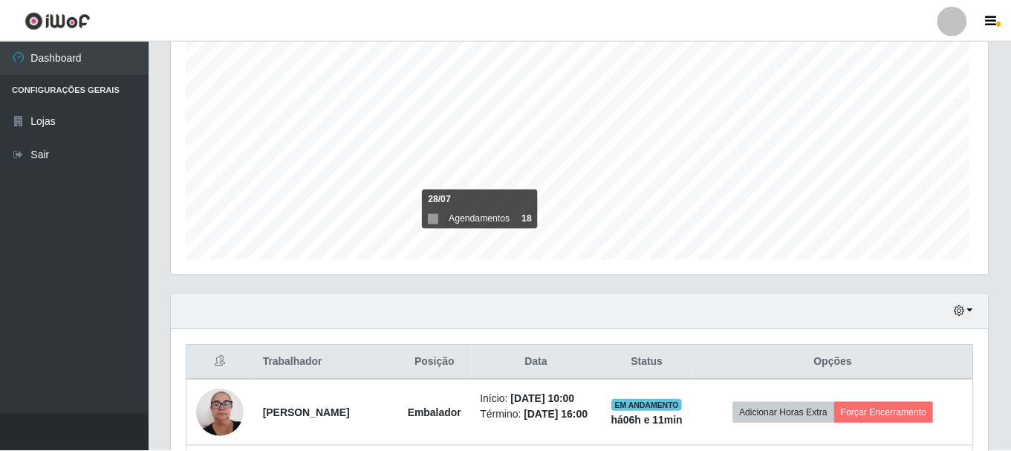
scroll to position [308, 817]
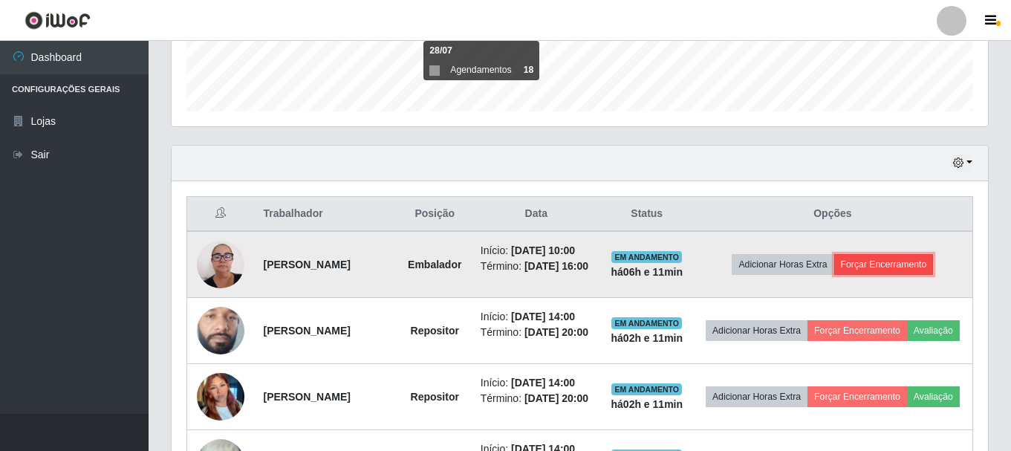
click at [916, 267] on button "Forçar Encerramento" at bounding box center [884, 264] width 100 height 21
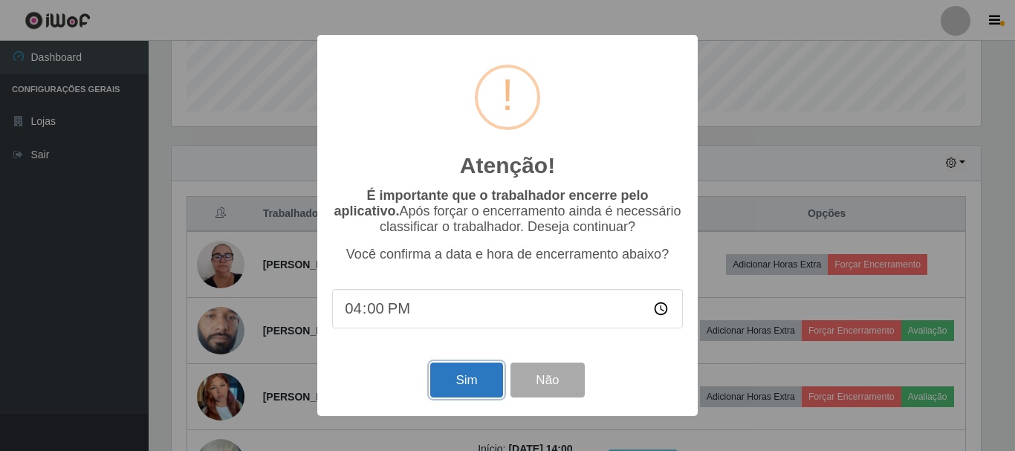
click at [470, 387] on button "Sim" at bounding box center [466, 380] width 72 height 35
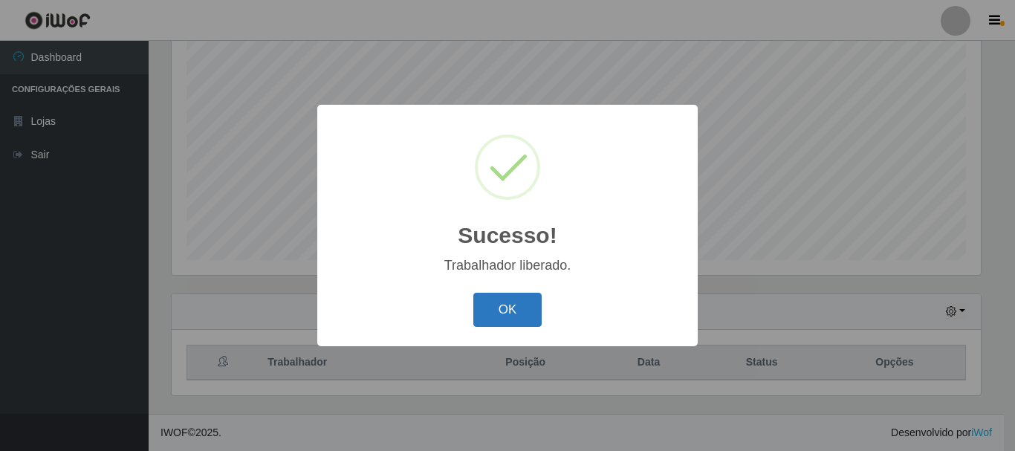
click at [513, 296] on button "OK" at bounding box center [507, 310] width 69 height 35
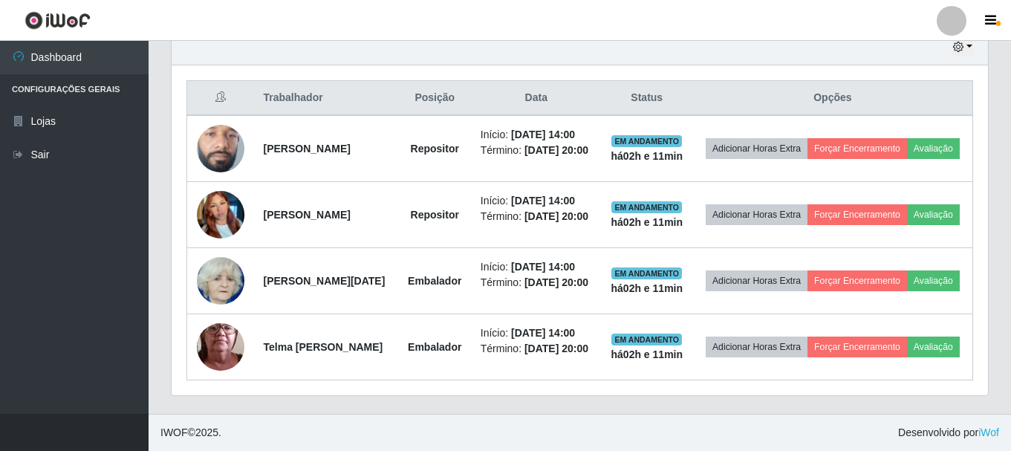
scroll to position [580, 0]
drag, startPoint x: 576, startPoint y: 425, endPoint x: 510, endPoint y: 449, distance: 69.6
click at [576, 425] on footer "IWOF © 2025 . Desenvolvido por iWof" at bounding box center [580, 432] width 863 height 37
